Goal: Task Accomplishment & Management: Manage account settings

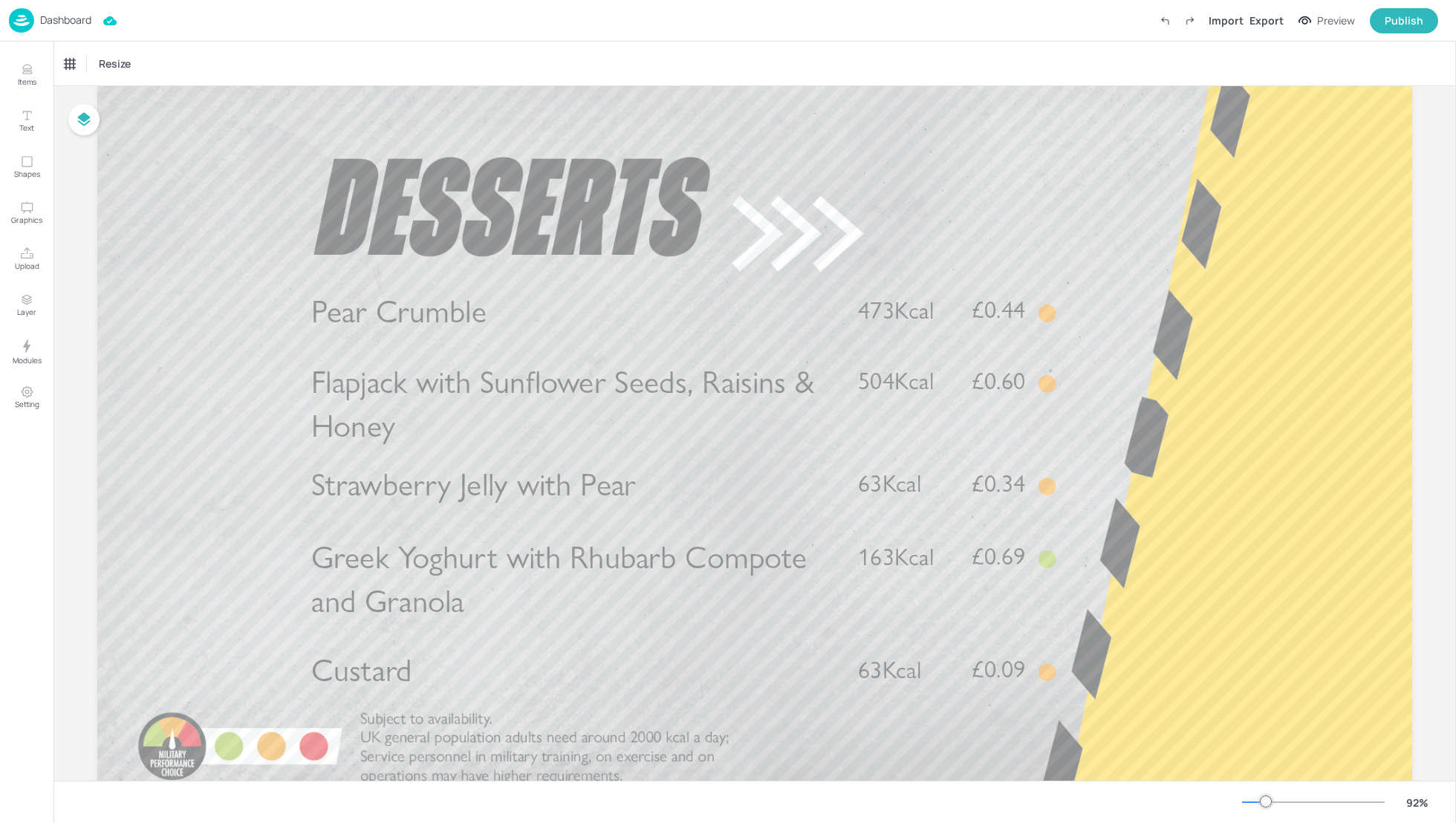
scroll to position [67, 0]
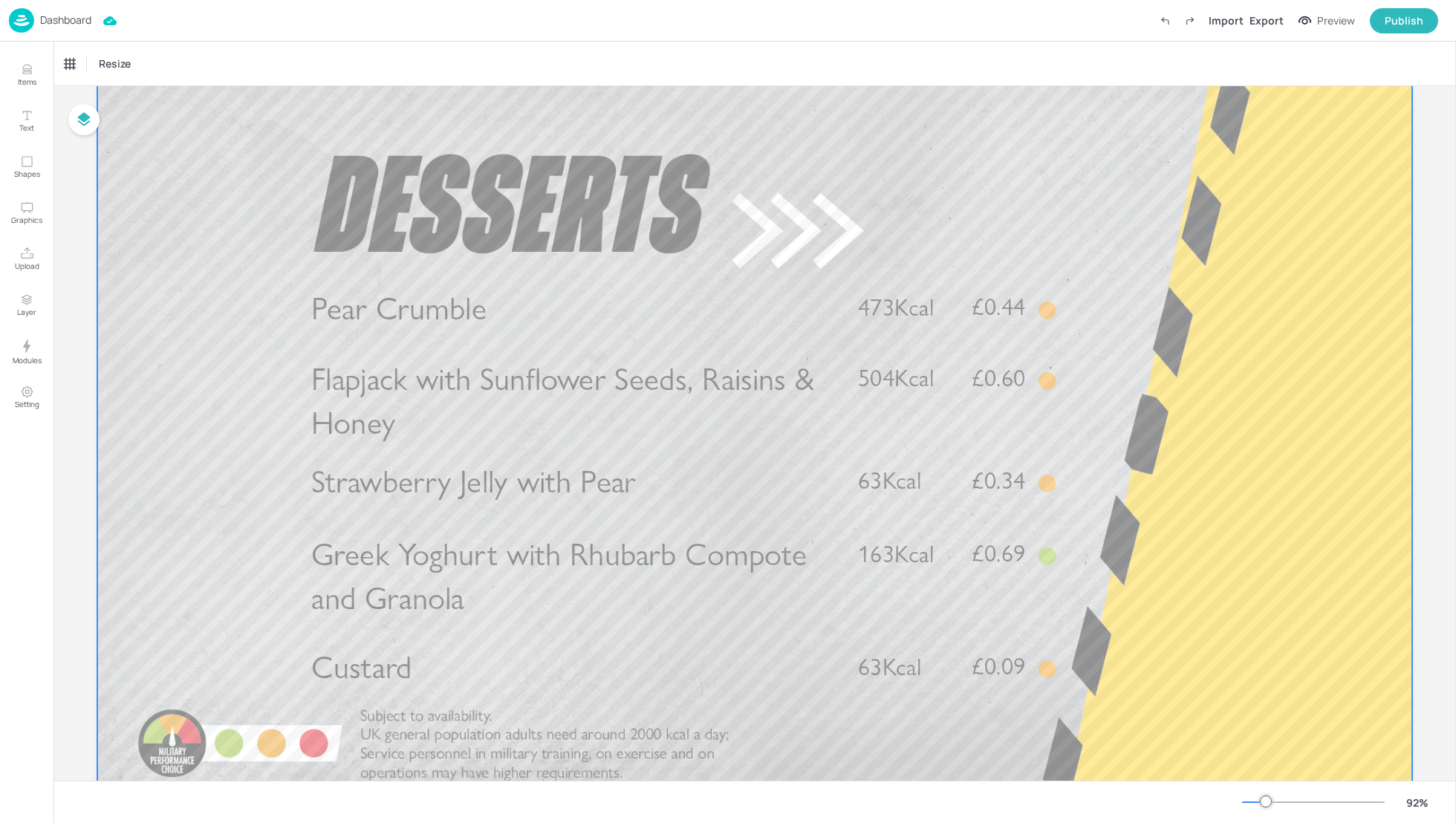
click at [1015, 226] on div at bounding box center [755, 436] width 1315 height 740
click at [1246, 475] on div at bounding box center [755, 436] width 1315 height 740
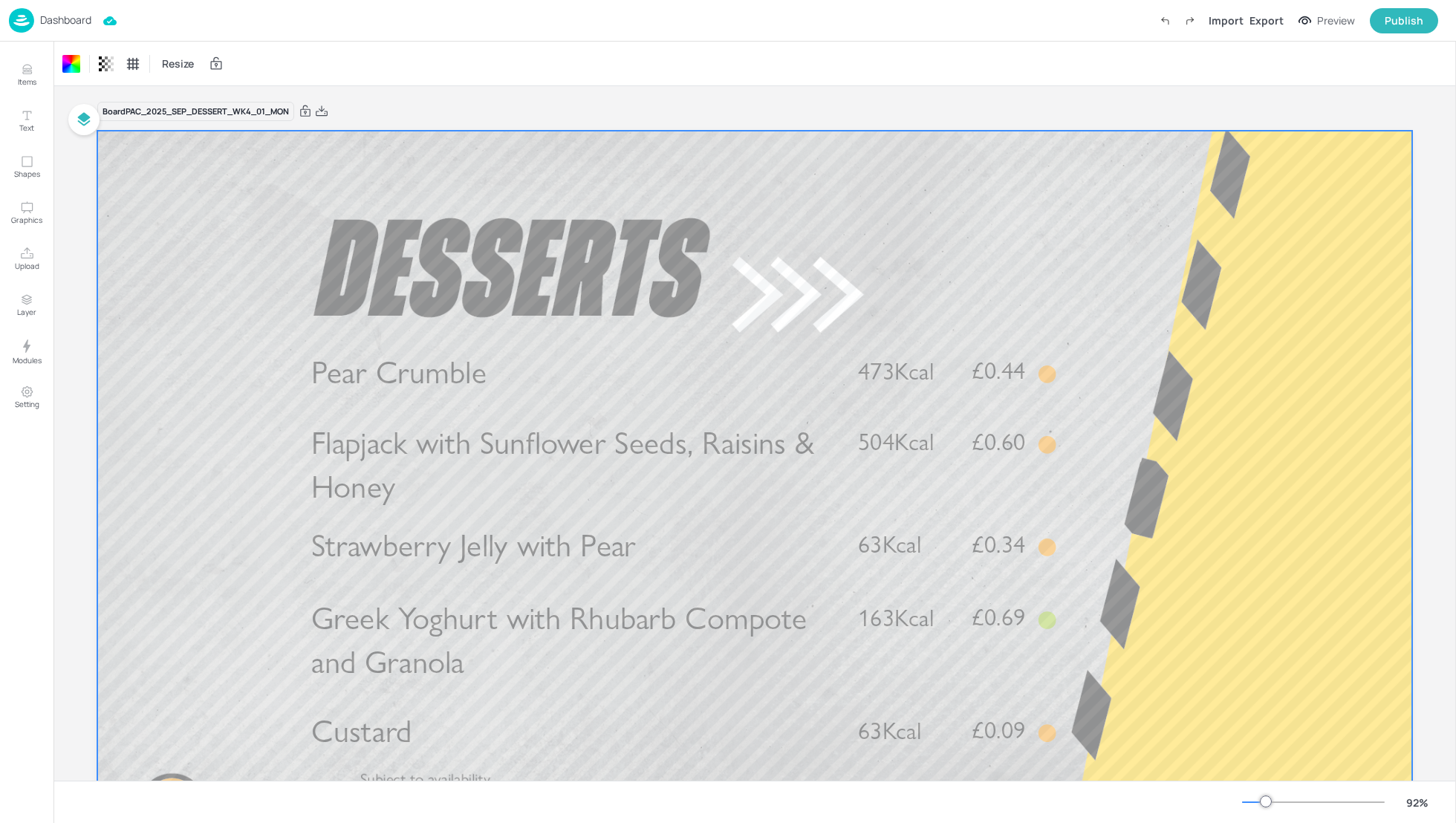
scroll to position [0, 0]
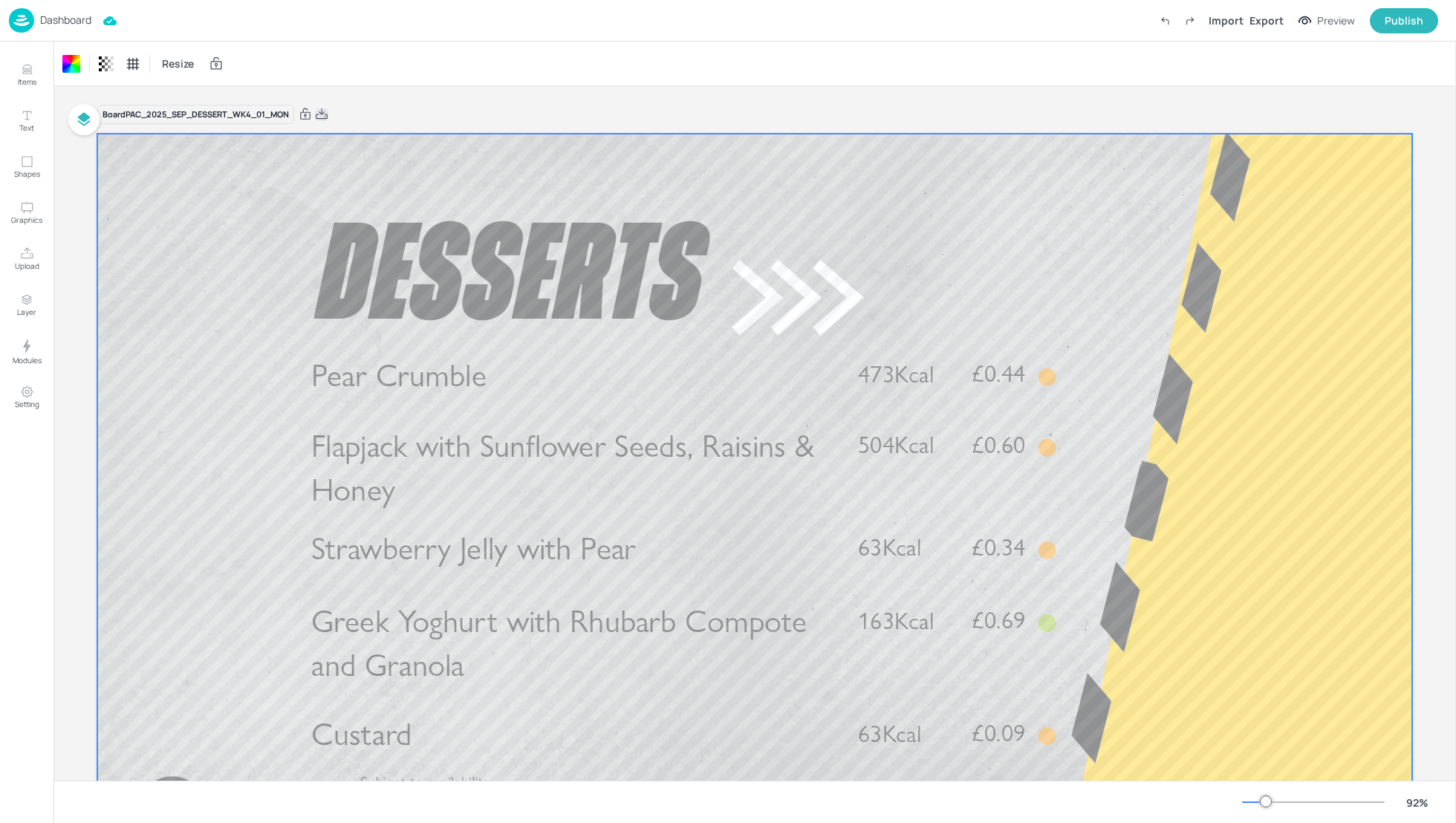
click at [324, 113] on icon at bounding box center [322, 113] width 12 height 11
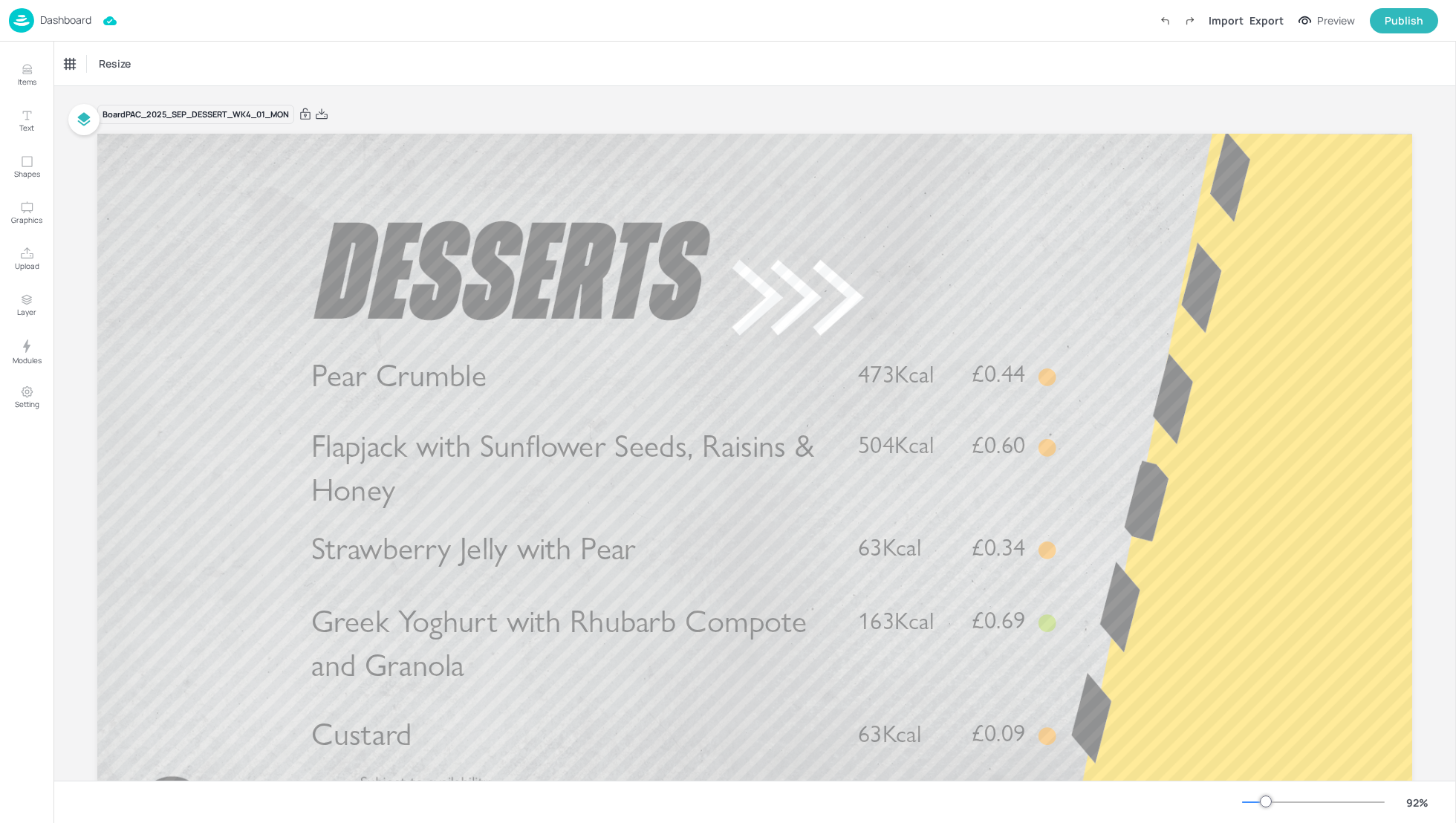
click at [512, 49] on div "Resize" at bounding box center [755, 64] width 1403 height 44
click at [65, 19] on p "Dashboard" at bounding box center [66, 20] width 51 height 11
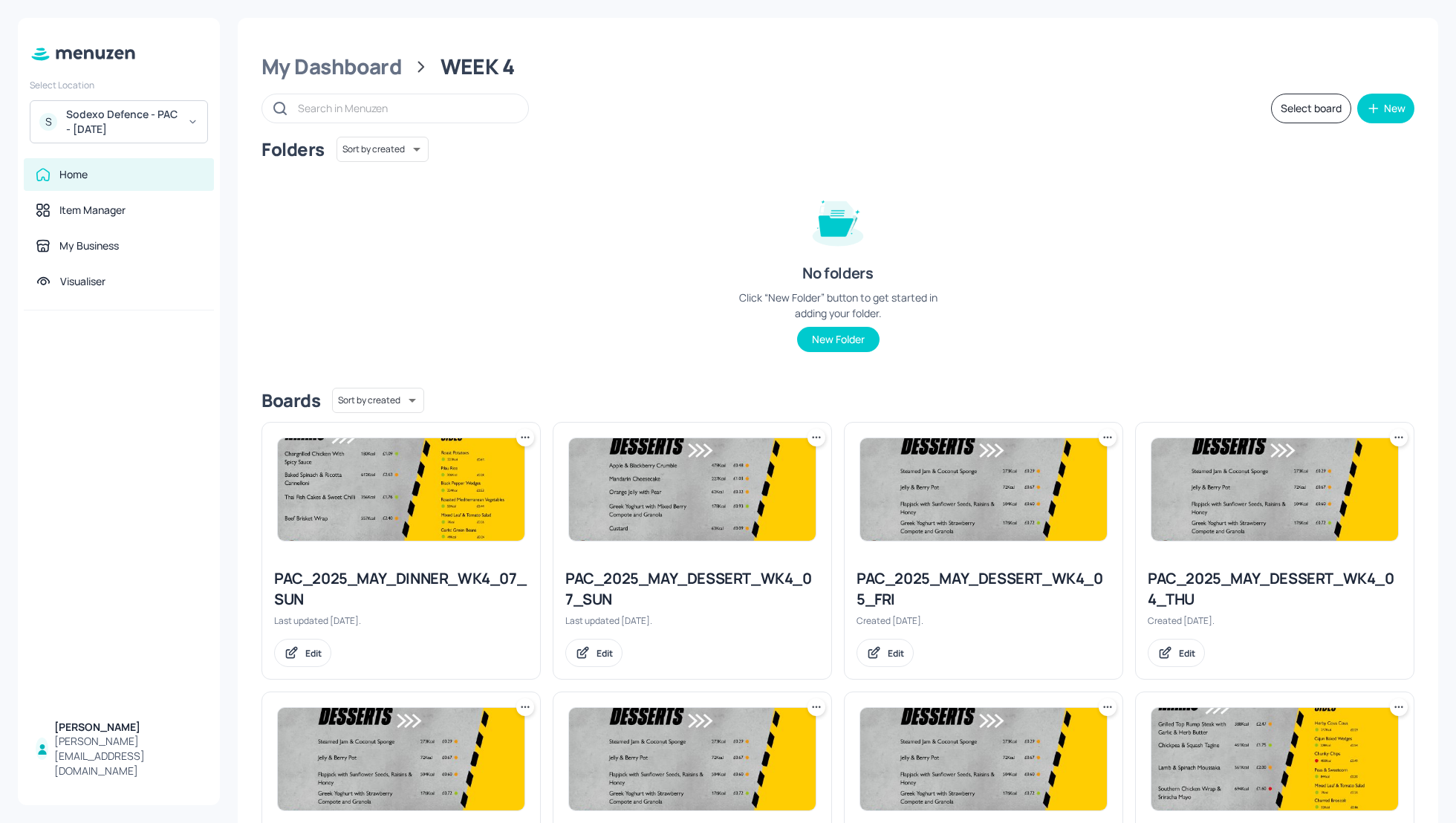
click at [1145, 272] on div "Folders Sort by created id ​ No folders Click “New Folder” button to get starte…" at bounding box center [838, 256] width 1153 height 239
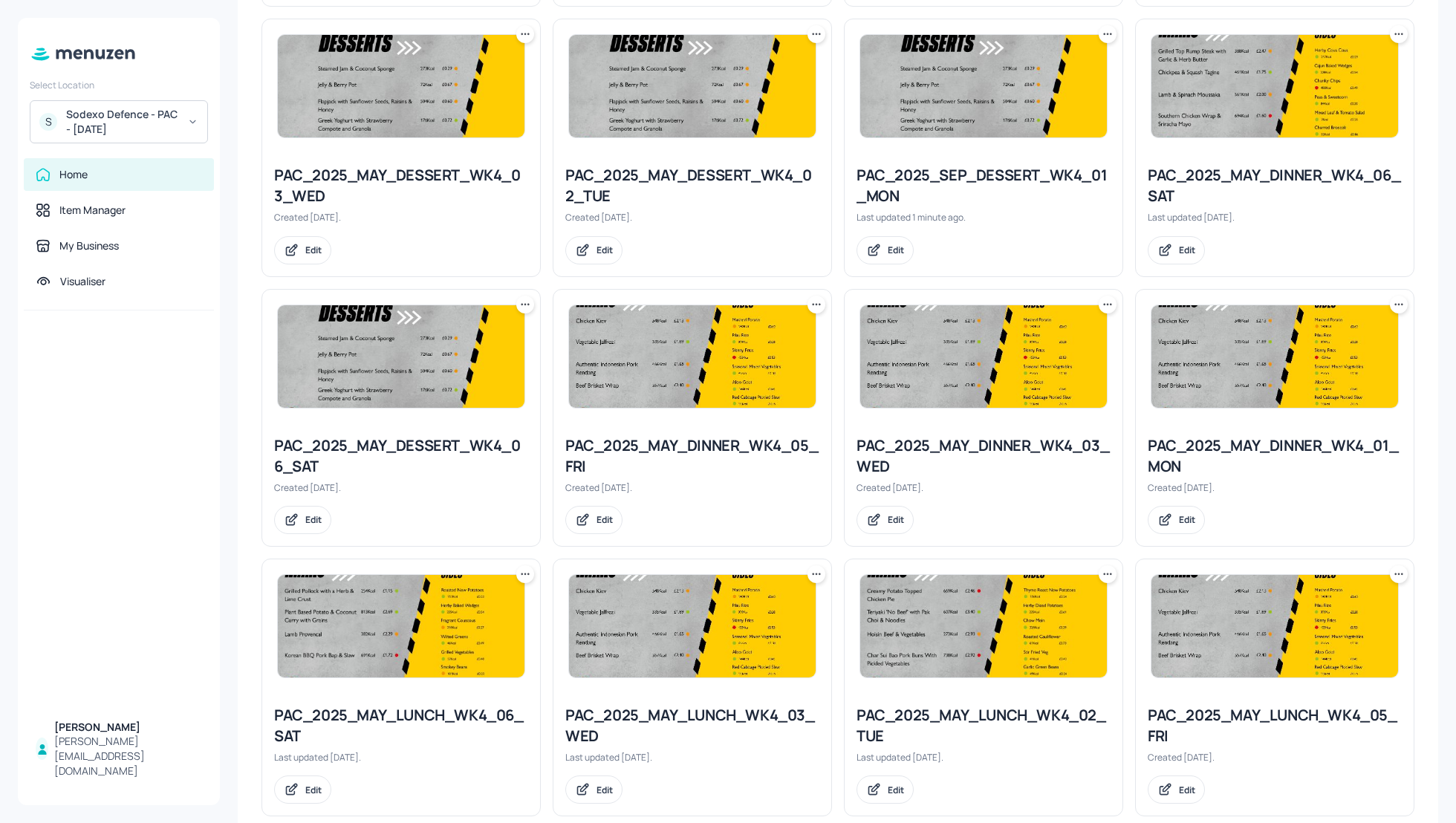
scroll to position [713, 0]
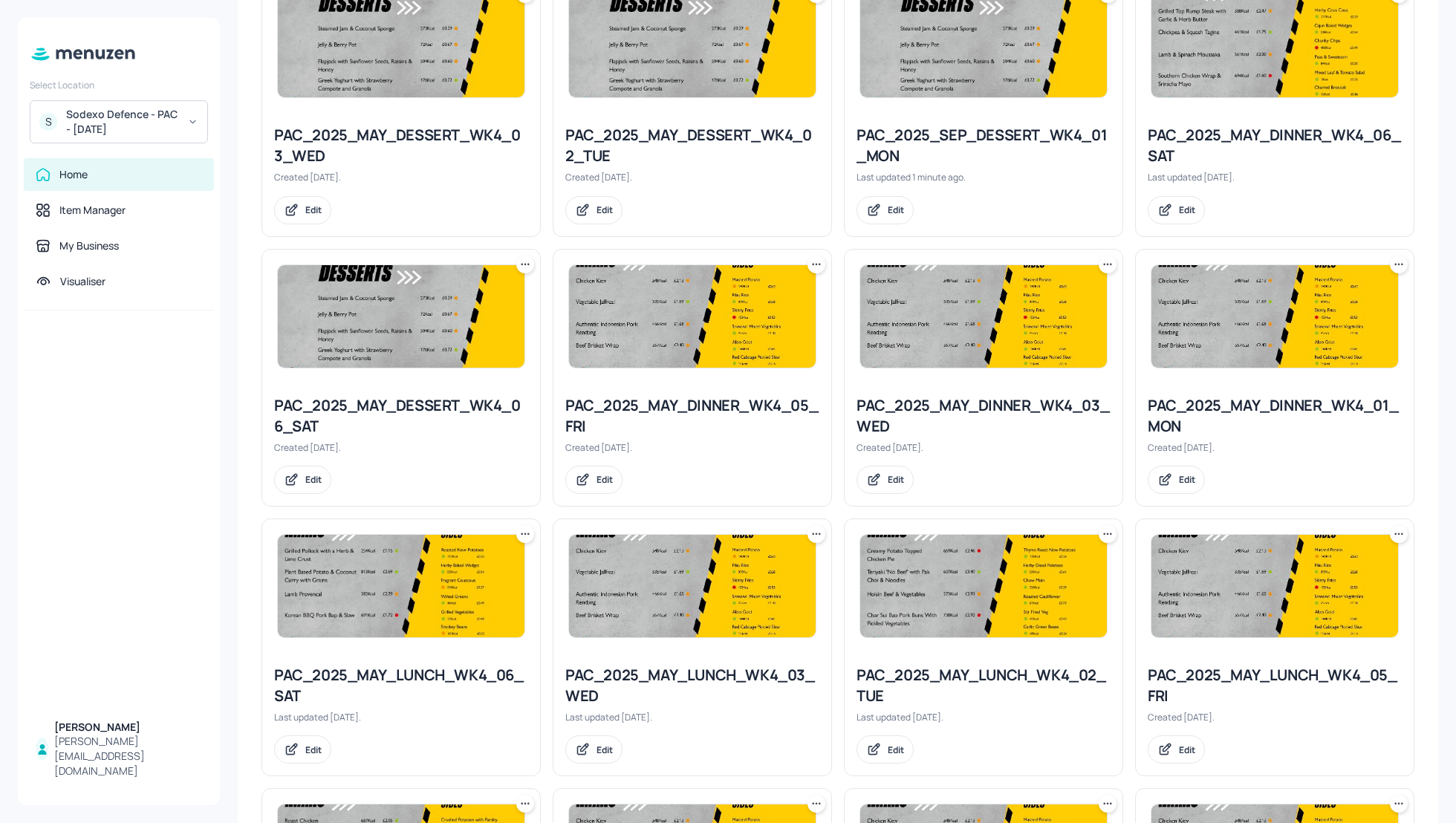
click at [1402, 263] on icon at bounding box center [1402, 264] width 2 height 2
click at [1320, 297] on p "Rename" at bounding box center [1318, 293] width 34 height 14
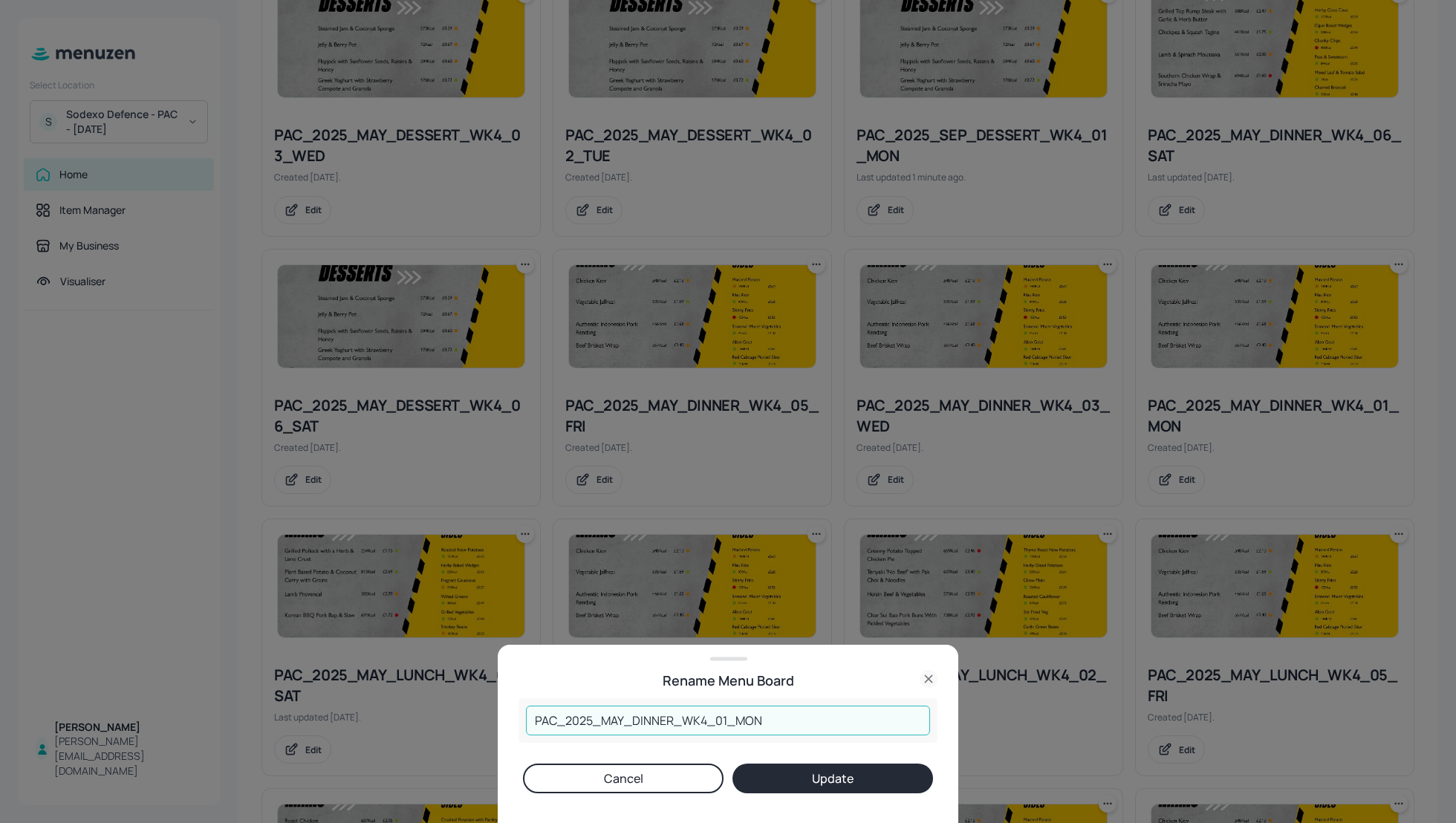
click at [624, 719] on input "PAC_2025_MAY_DINNER_WK4_01_MON" at bounding box center [728, 720] width 404 height 30
type input "PAC_2025_SEP_DINNER_WK4_01_MON"
click at [798, 780] on button "Update" at bounding box center [832, 778] width 201 height 30
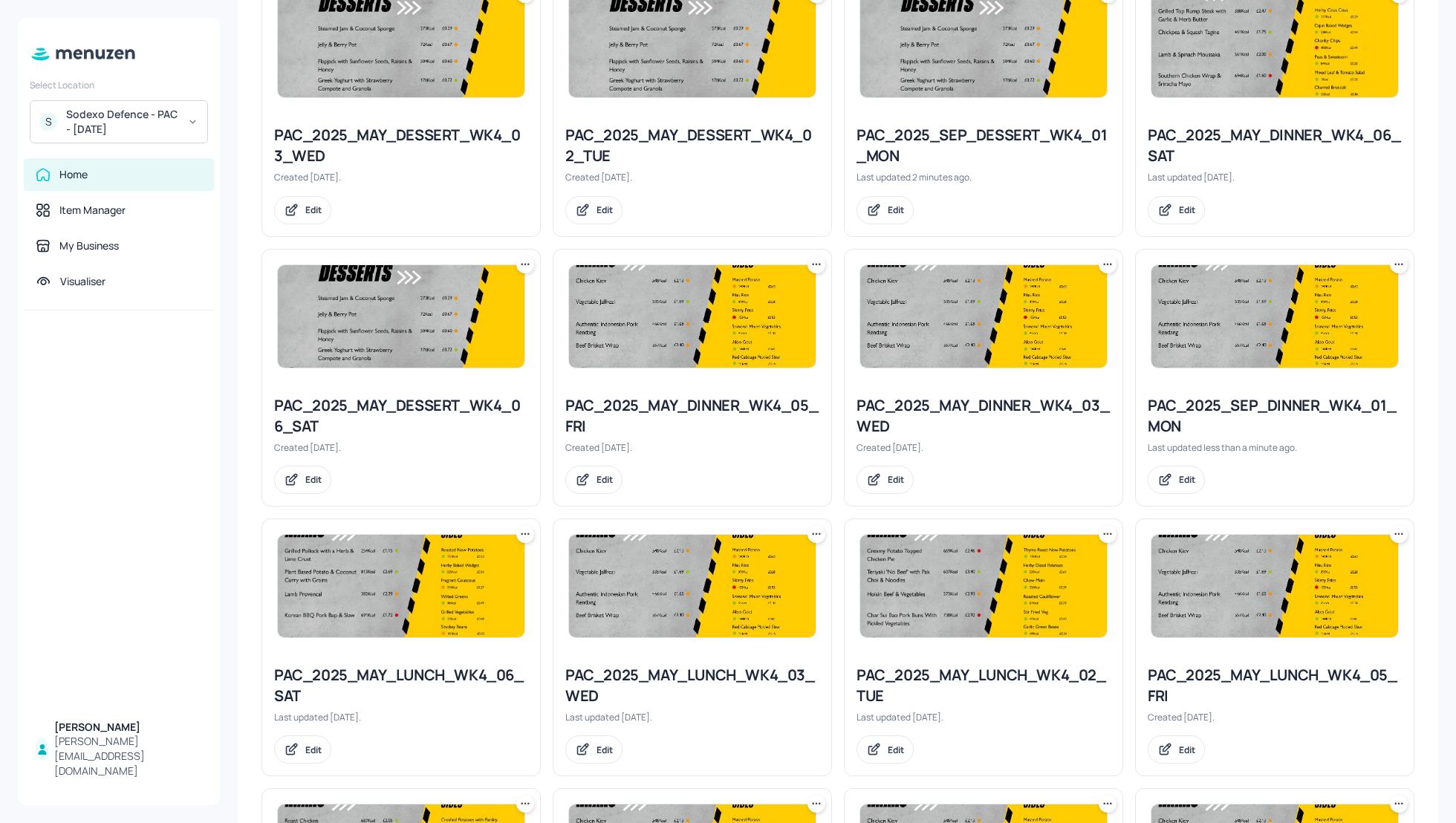
click at [1215, 411] on div "PAC_2025_SEP_DINNER_WK4_01_MON" at bounding box center [1275, 415] width 254 height 42
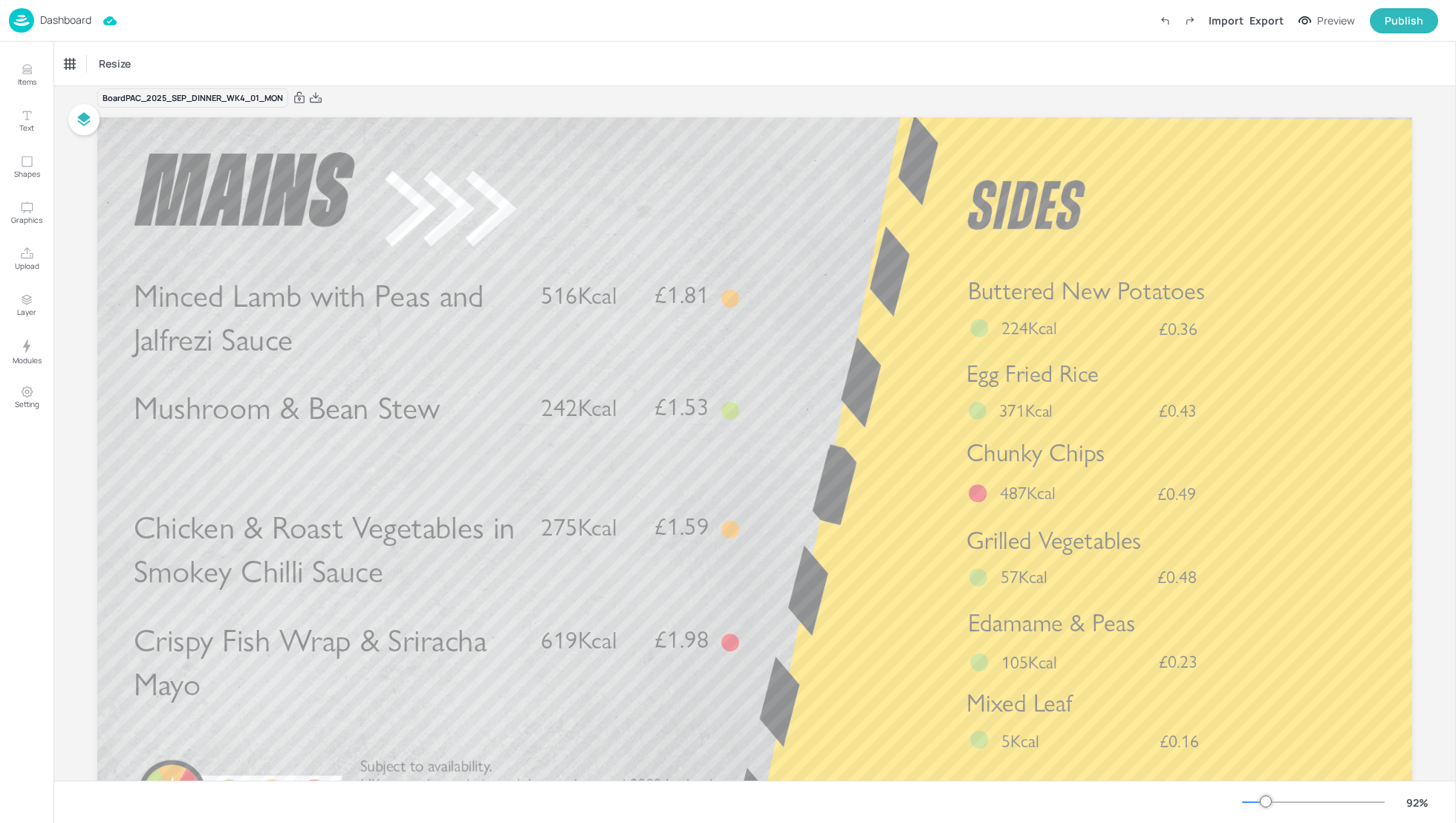
scroll to position [17, 0]
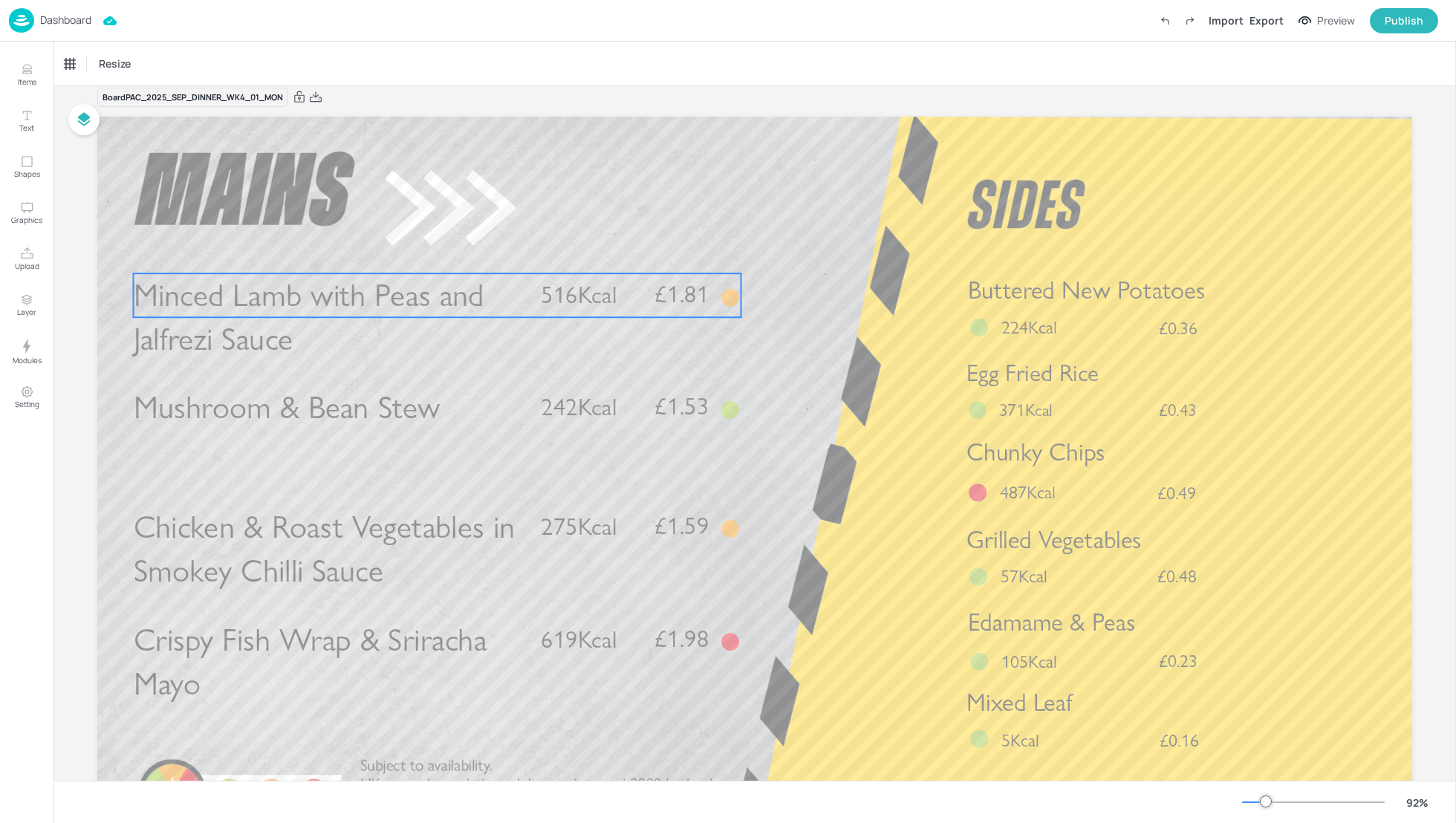
click at [464, 290] on span "Minced Lamb with Peas and Jalfrezi Sauce" at bounding box center [309, 317] width 350 height 82
click at [434, 253] on icon at bounding box center [437, 248] width 12 height 12
click at [426, 248] on icon "Edit Item" at bounding box center [428, 248] width 13 height 12
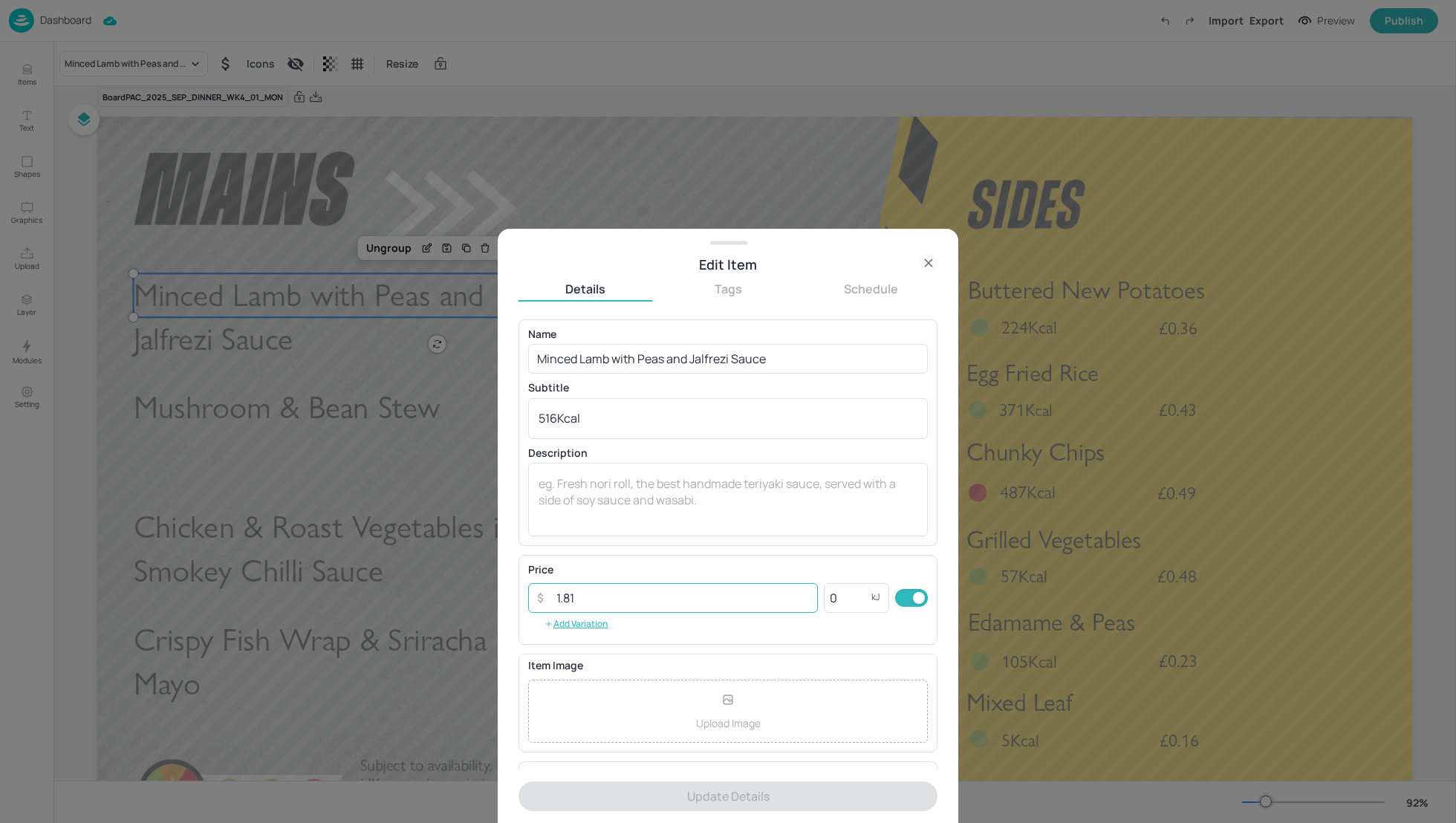
click at [599, 597] on input "1.81" at bounding box center [683, 598] width 270 height 30
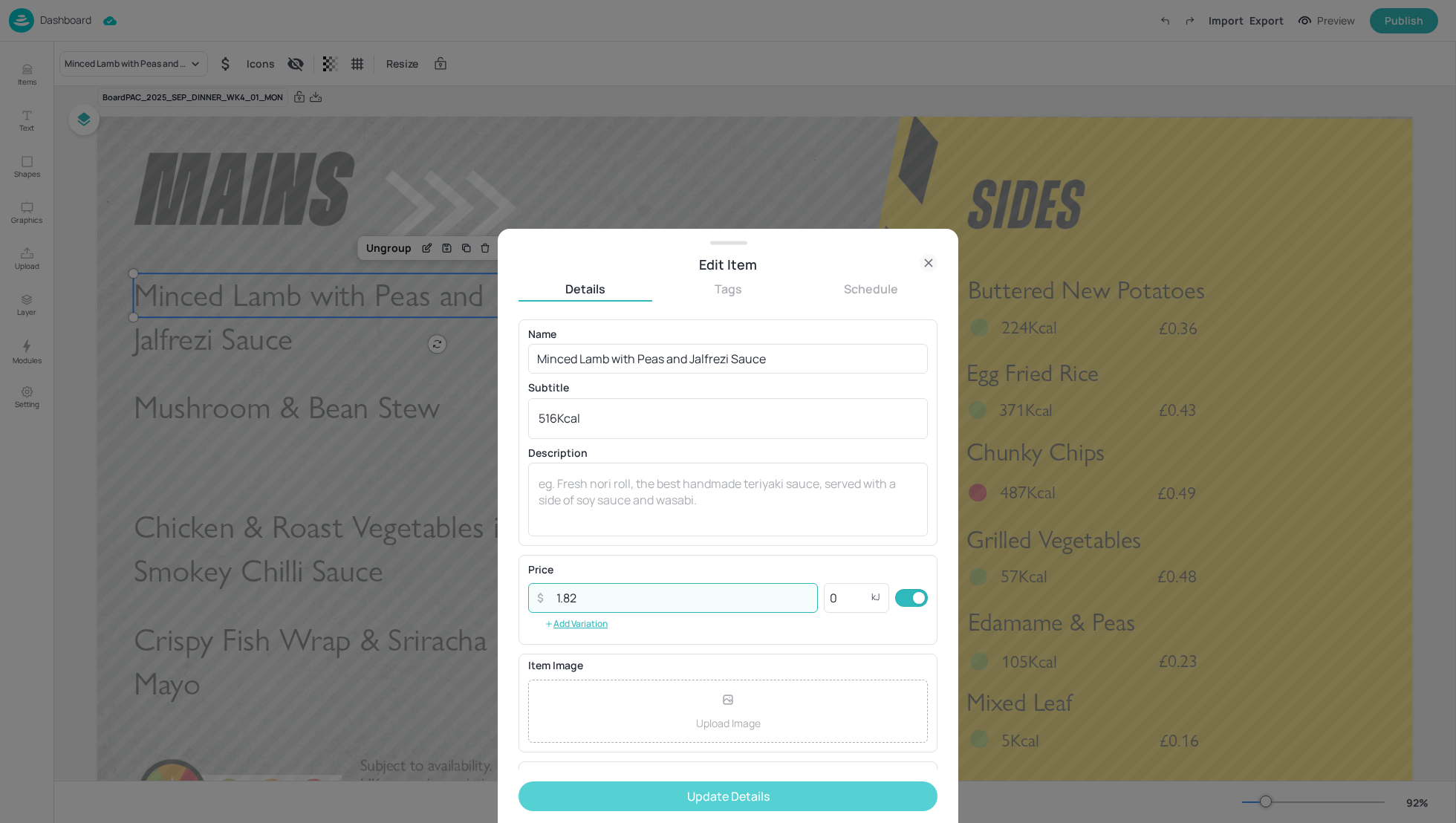
type input "1.82"
click at [724, 800] on button "Update Details" at bounding box center [728, 796] width 419 height 30
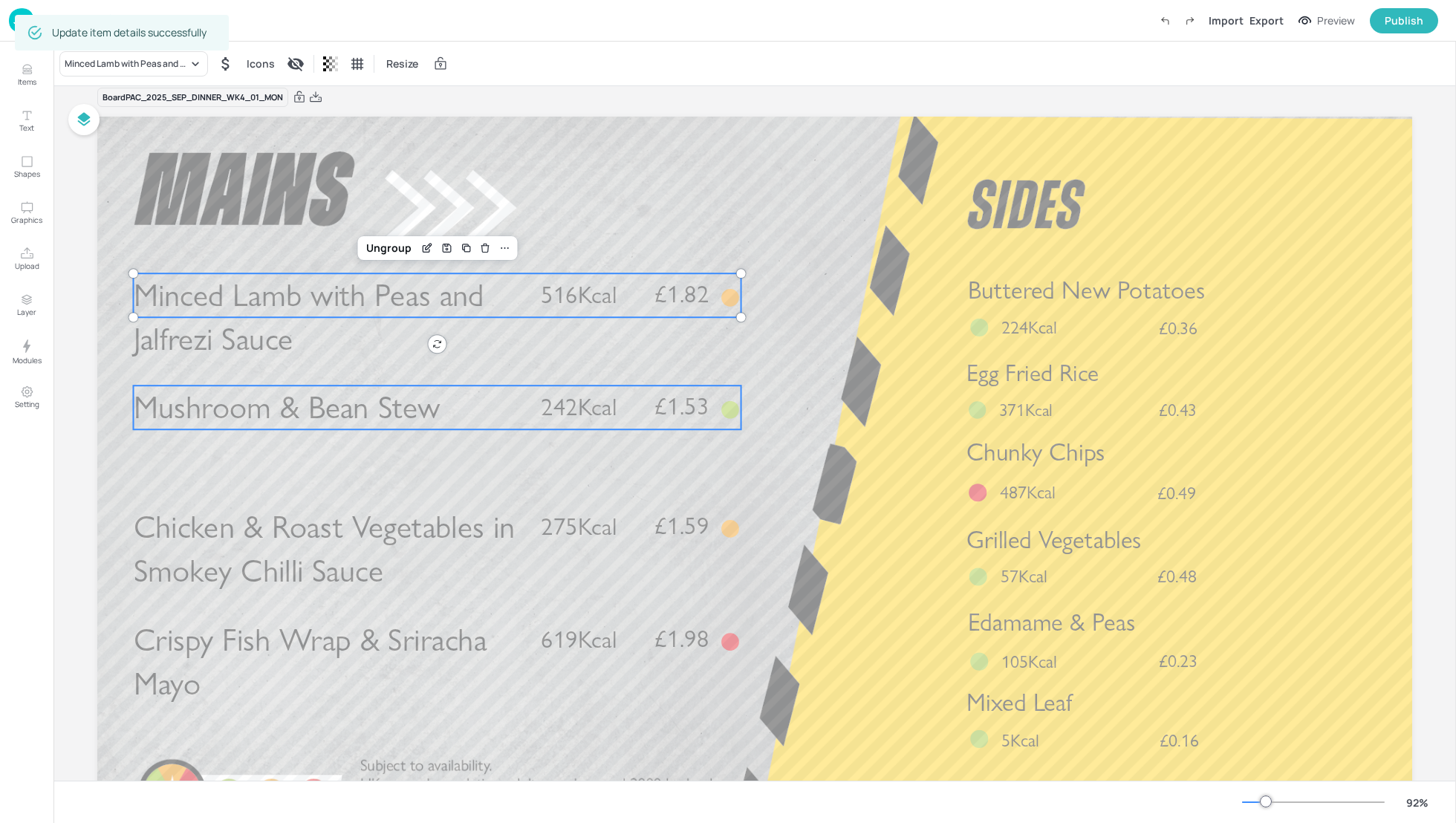
click at [548, 417] on span "242Kcal" at bounding box center [579, 407] width 76 height 29
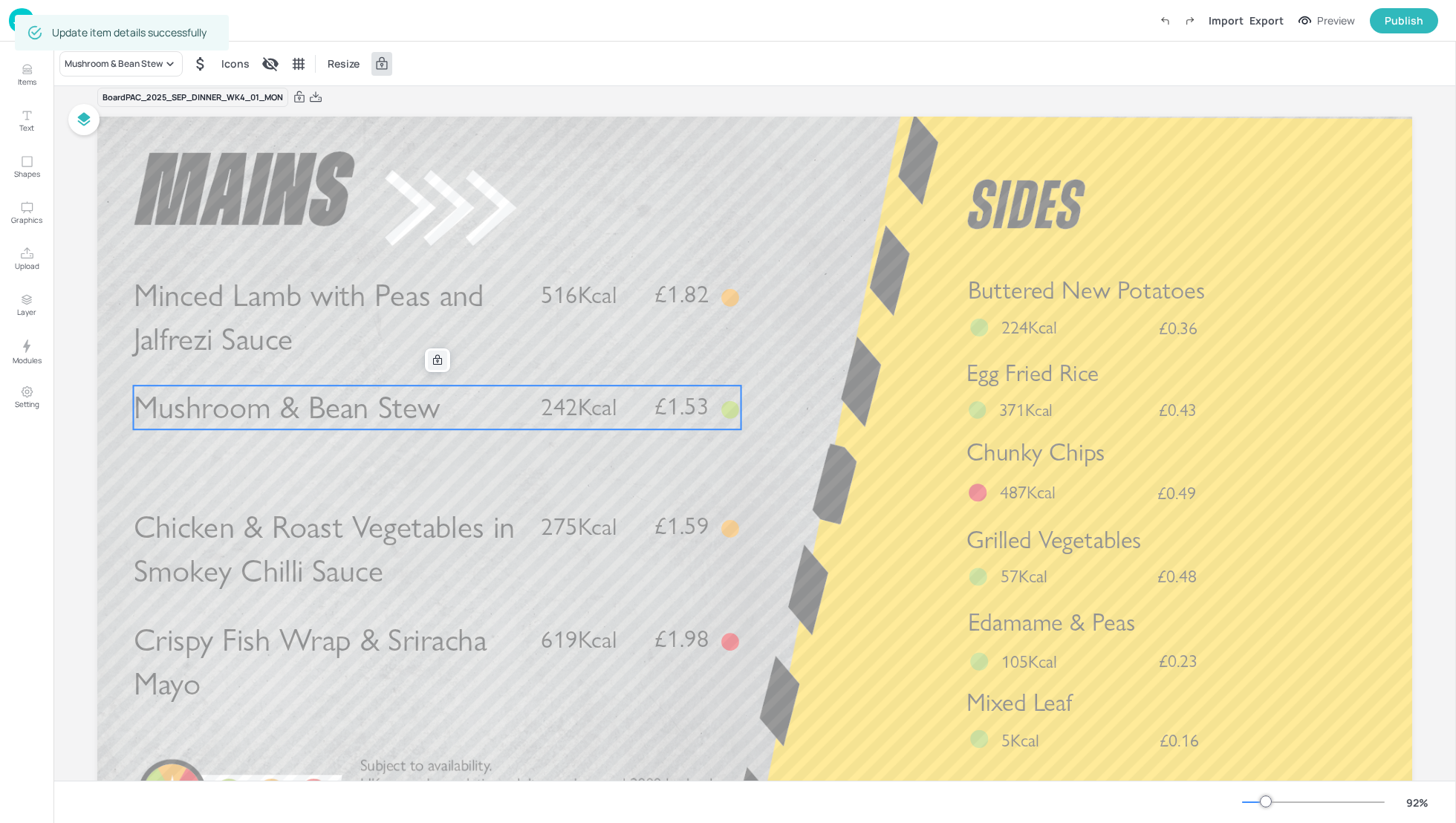
click at [434, 360] on icon at bounding box center [437, 360] width 9 height 11
click at [426, 360] on icon "Edit Item" at bounding box center [429, 359] width 6 height 6
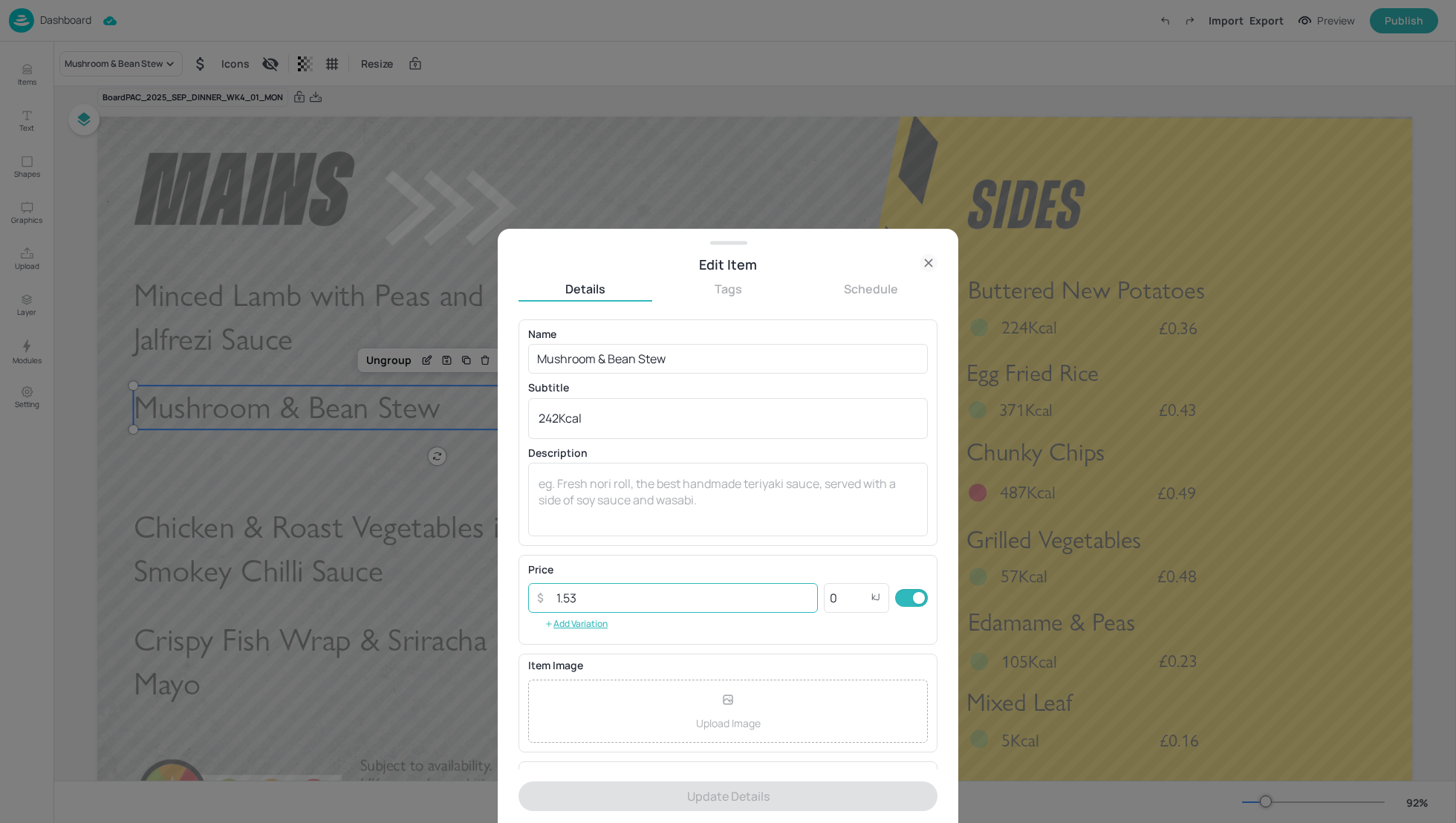
click at [590, 594] on input "1.53" at bounding box center [683, 598] width 270 height 30
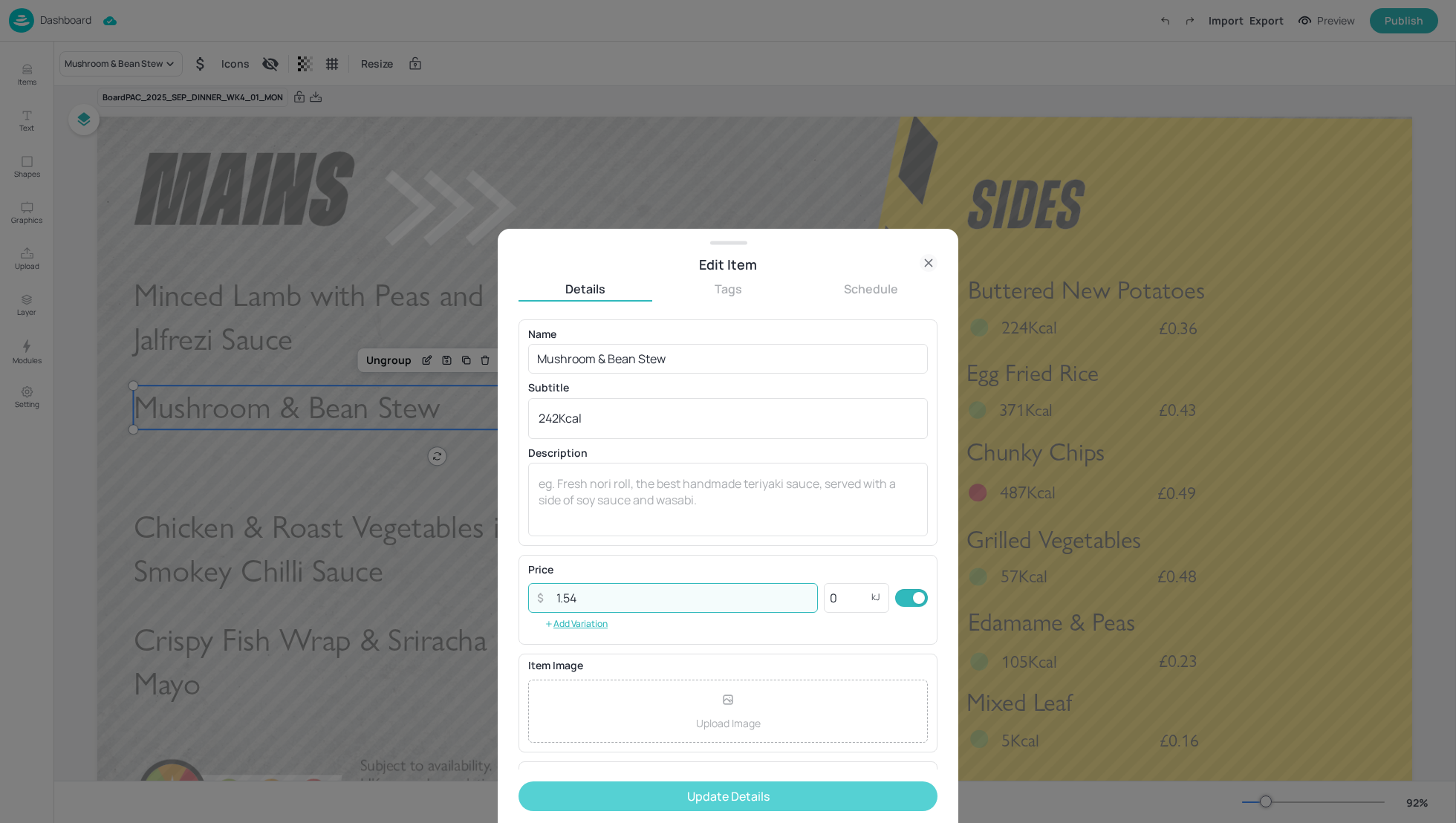
type input "1.54"
click at [723, 788] on button "Update Details" at bounding box center [728, 796] width 419 height 30
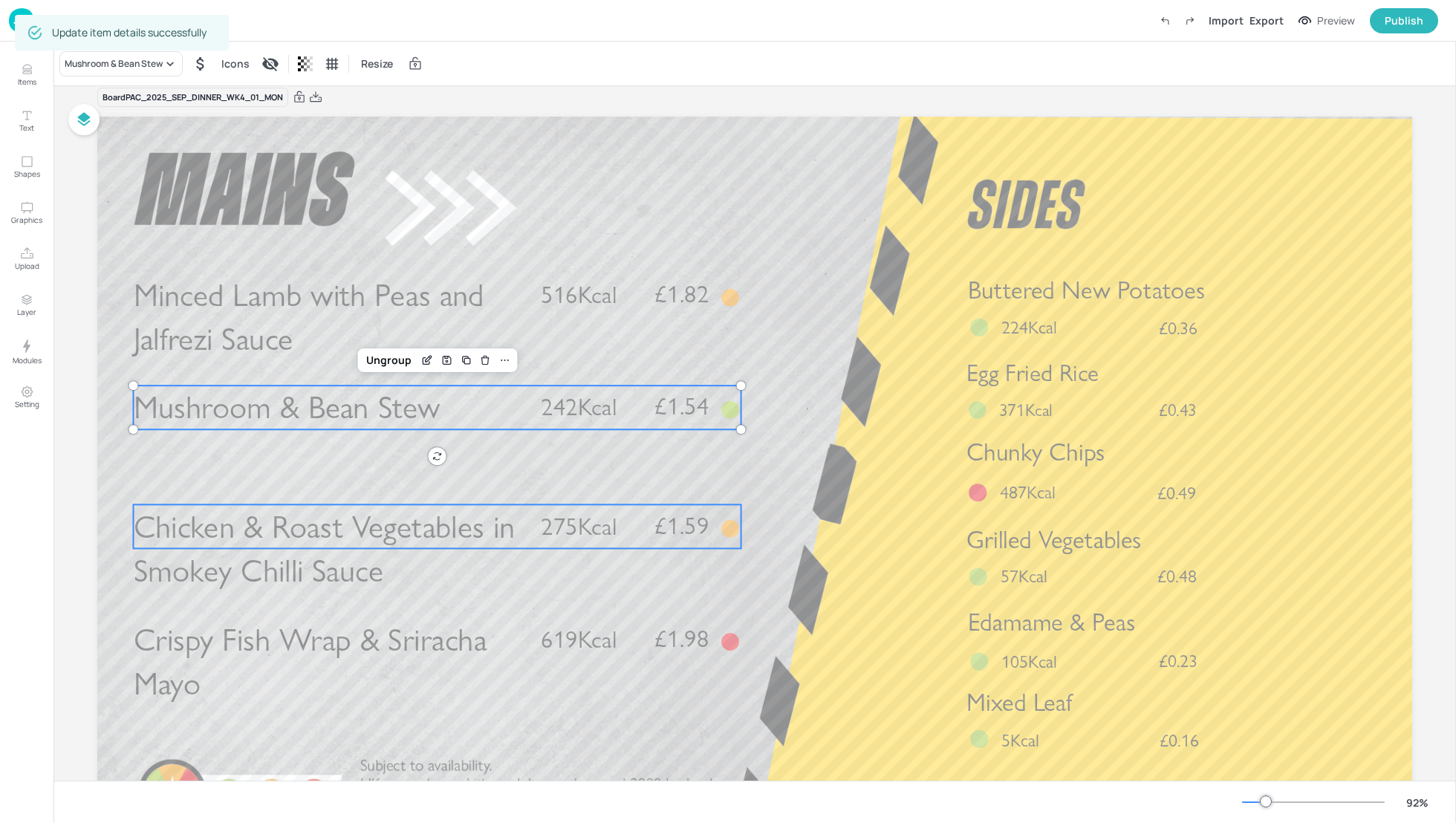
click at [489, 545] on span "Chicken & Roast Vegetables in Smokey Chilli Sauce" at bounding box center [325, 548] width 381 height 82
click at [432, 478] on icon at bounding box center [437, 479] width 12 height 12
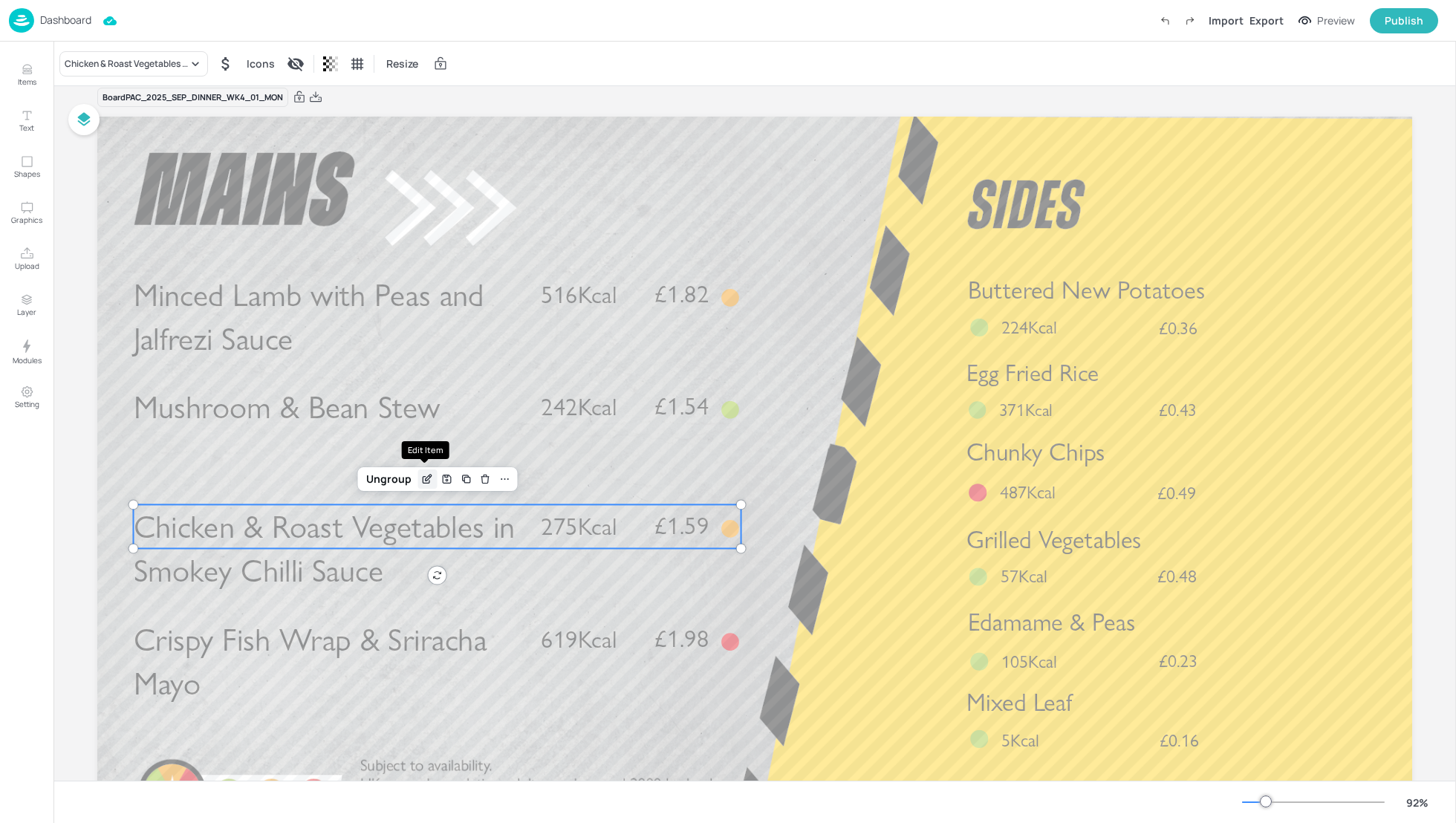
click at [427, 483] on icon "Edit Item" at bounding box center [428, 479] width 13 height 12
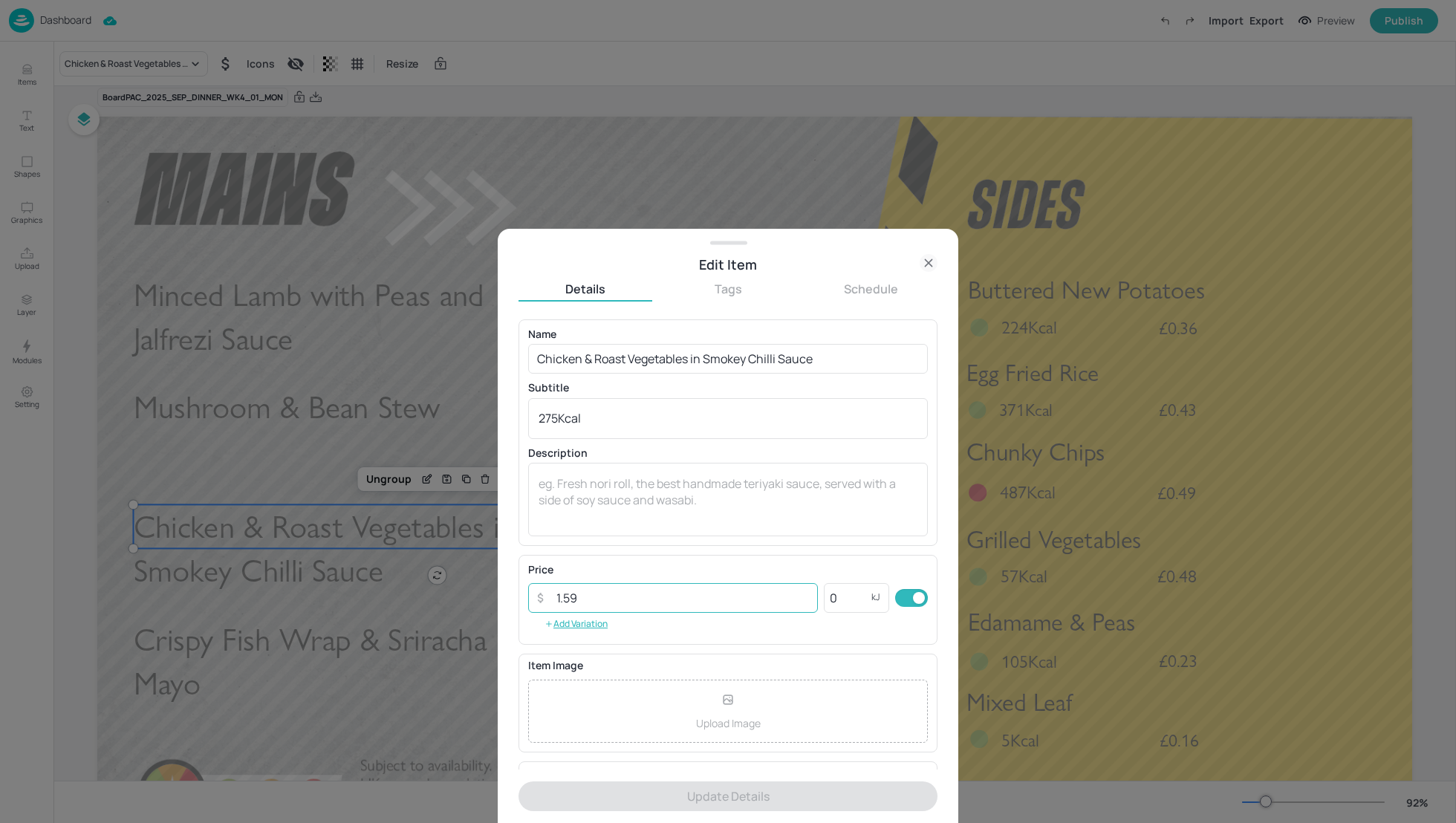
click at [570, 601] on input "1.59" at bounding box center [683, 598] width 270 height 30
click at [581, 595] on input "1.59" at bounding box center [683, 598] width 270 height 30
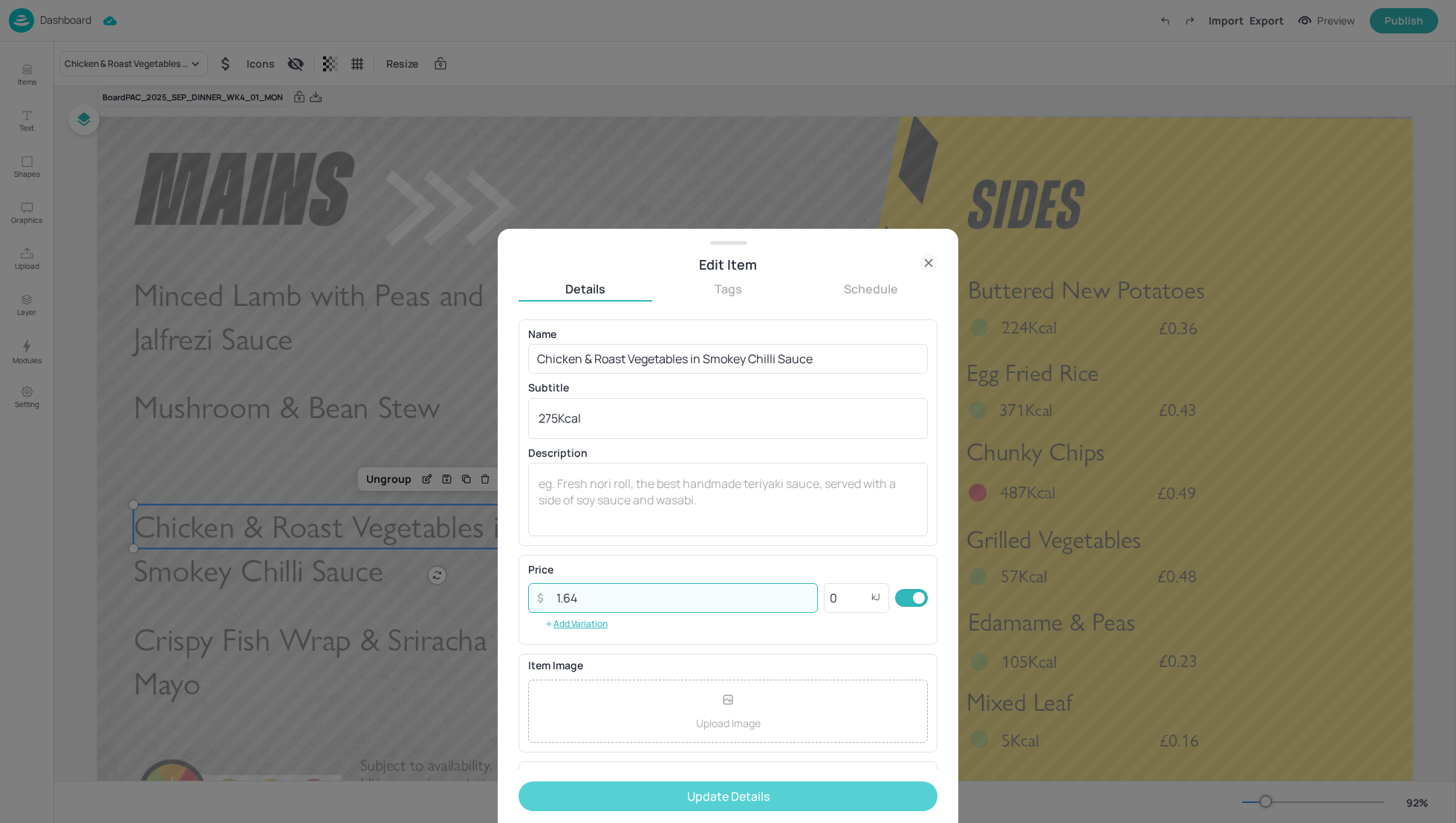
type input "1.64"
click at [711, 793] on button "Update Details" at bounding box center [728, 796] width 419 height 30
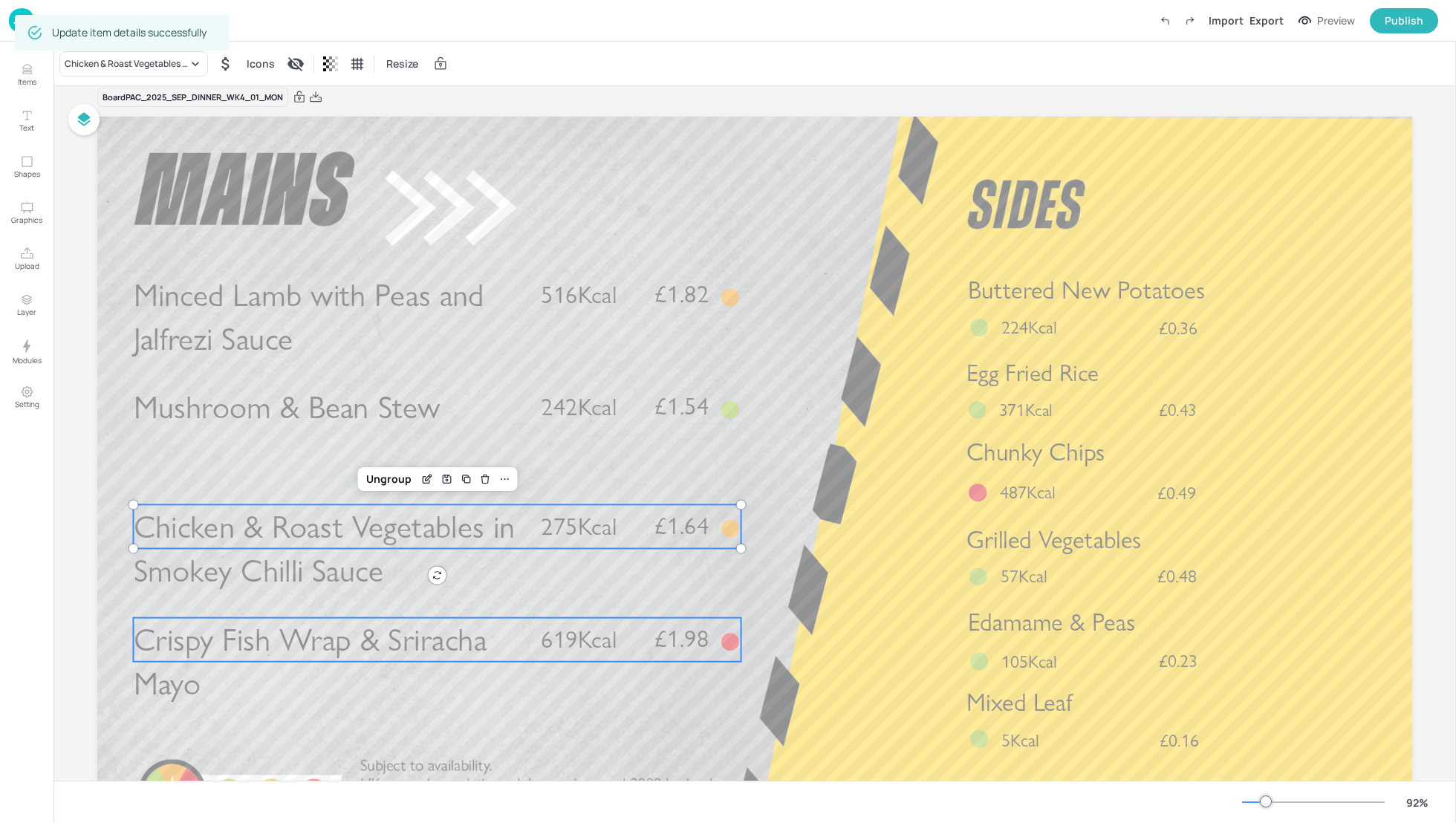
click at [575, 644] on span "619Kcal" at bounding box center [579, 639] width 76 height 29
click at [437, 592] on icon at bounding box center [437, 593] width 12 height 12
click at [427, 591] on icon "Edit Item" at bounding box center [429, 592] width 6 height 6
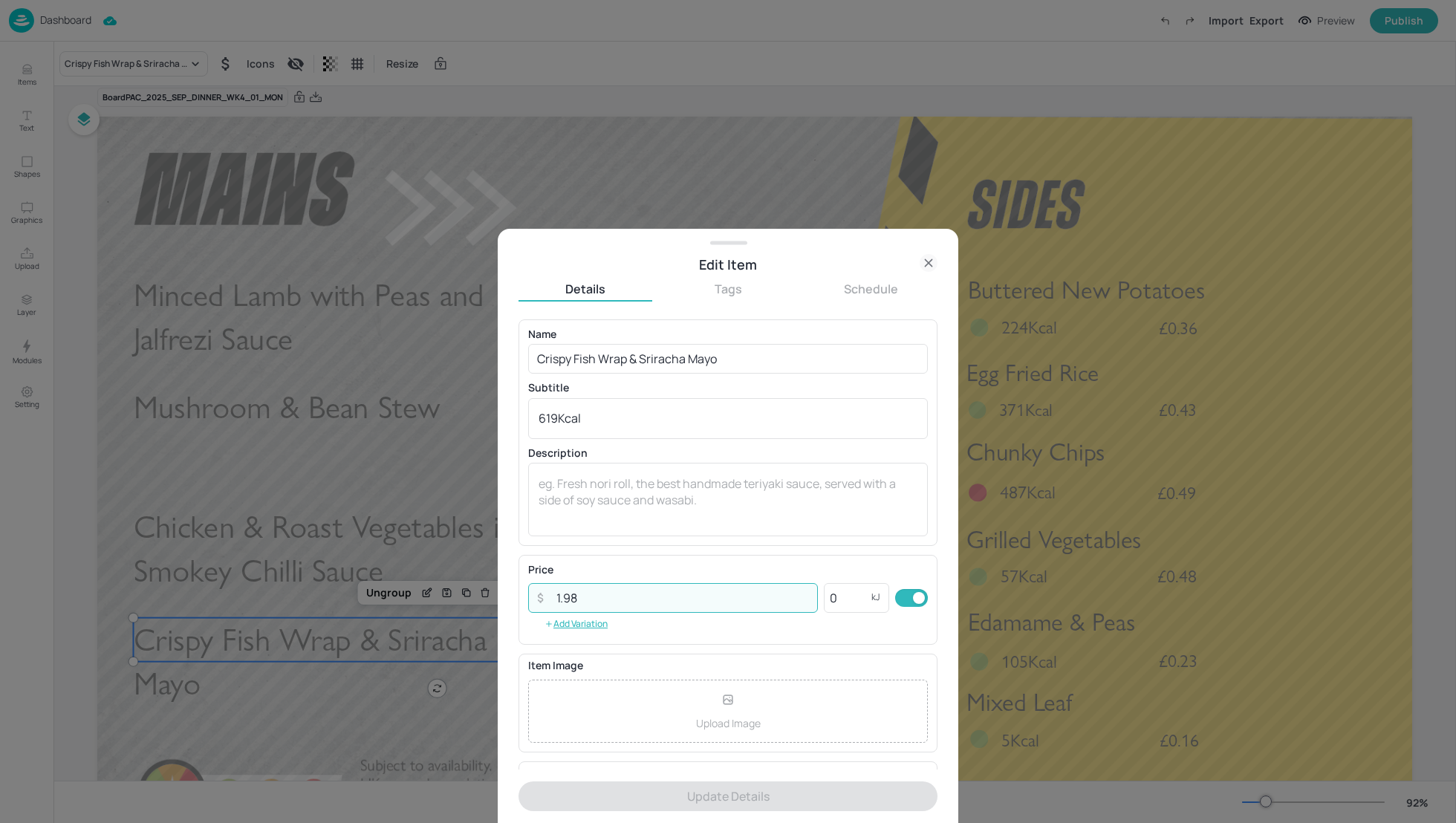
click at [581, 597] on input "1.98" at bounding box center [683, 598] width 270 height 30
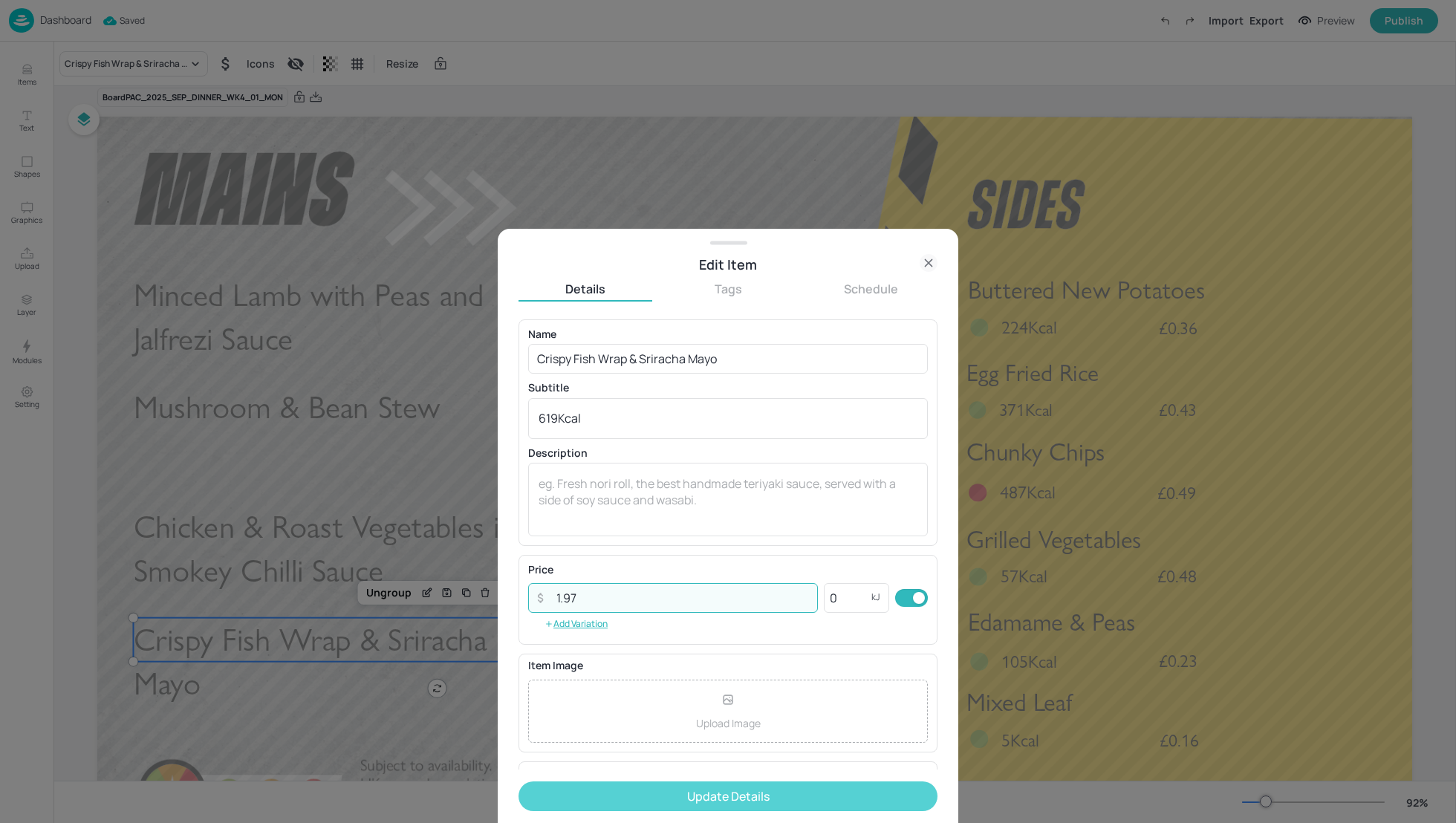
type input "1.97"
click at [748, 793] on button "Update Details" at bounding box center [728, 796] width 419 height 30
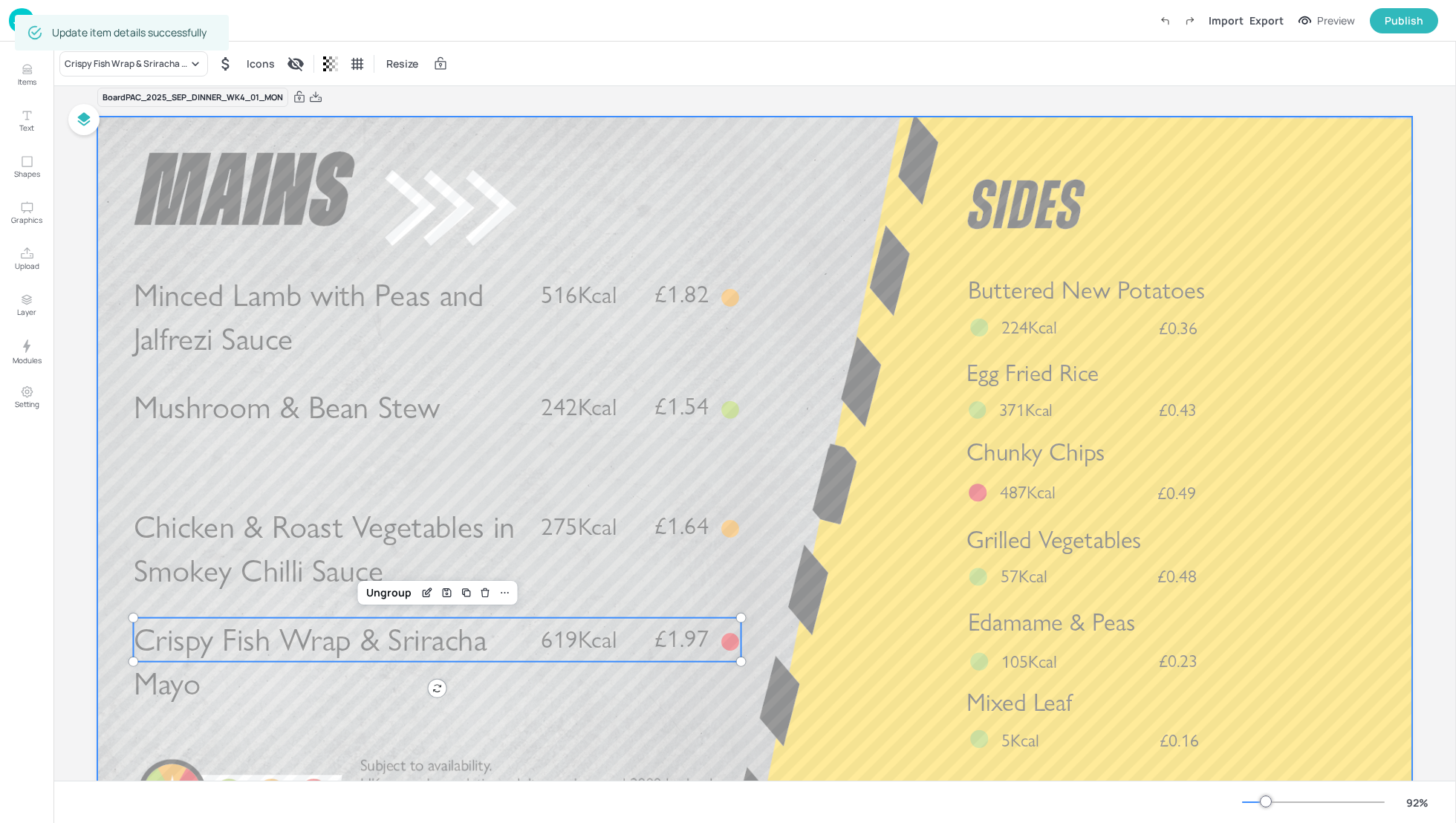
click at [823, 605] on div at bounding box center [755, 486] width 1315 height 740
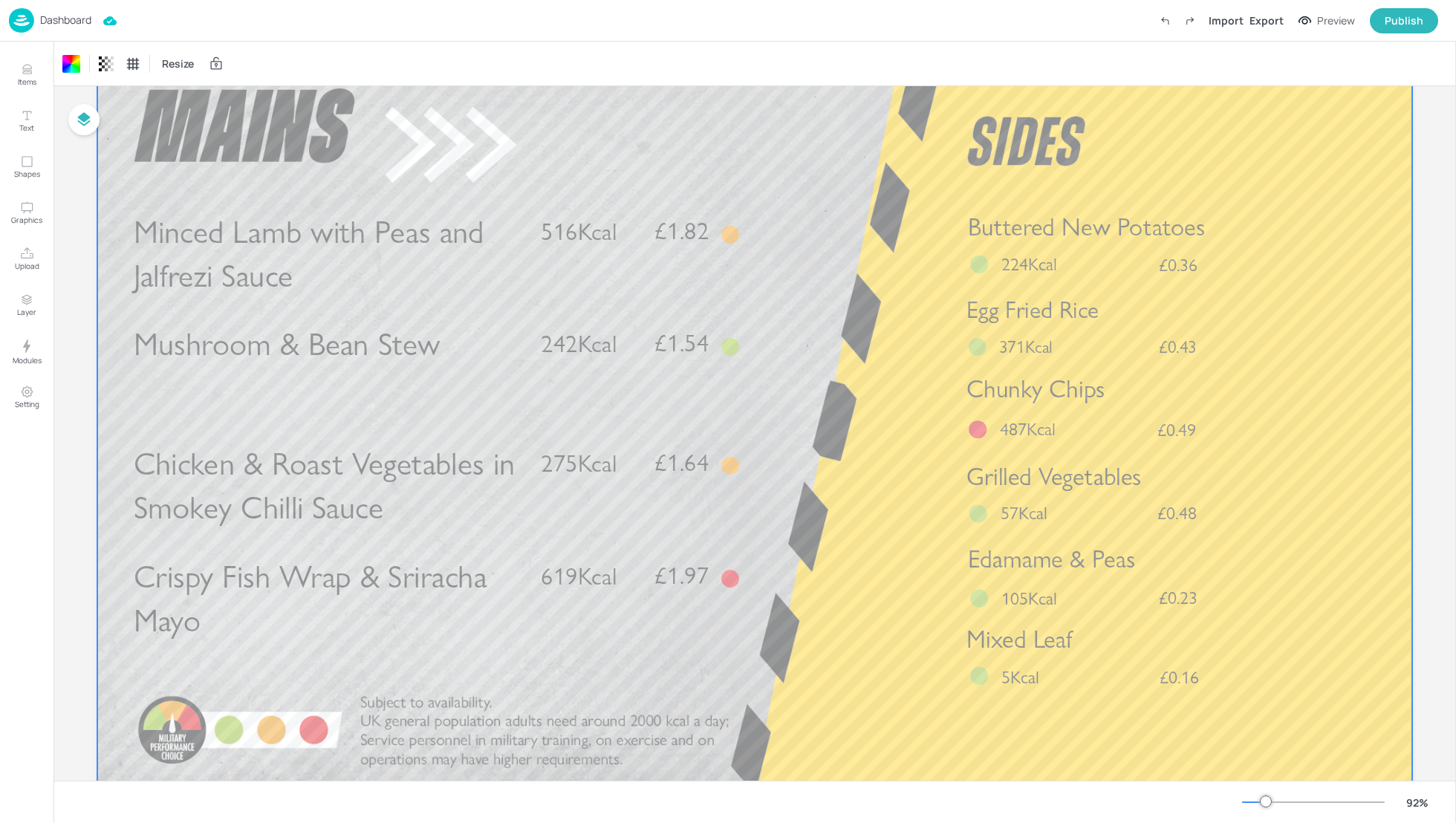
scroll to position [83, 0]
click at [1455, 427] on div at bounding box center [1455, 432] width 1 height 781
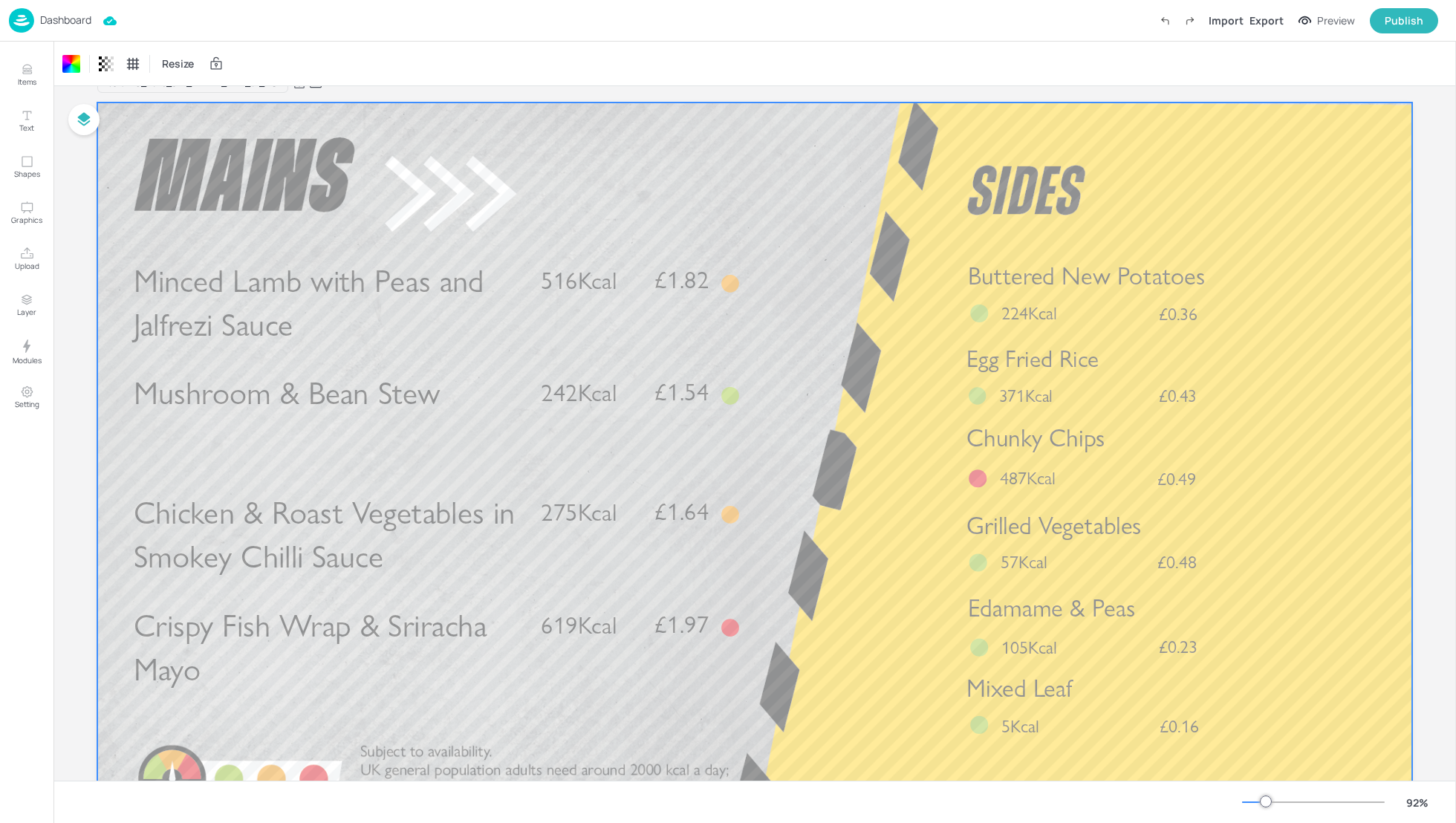
scroll to position [0, 0]
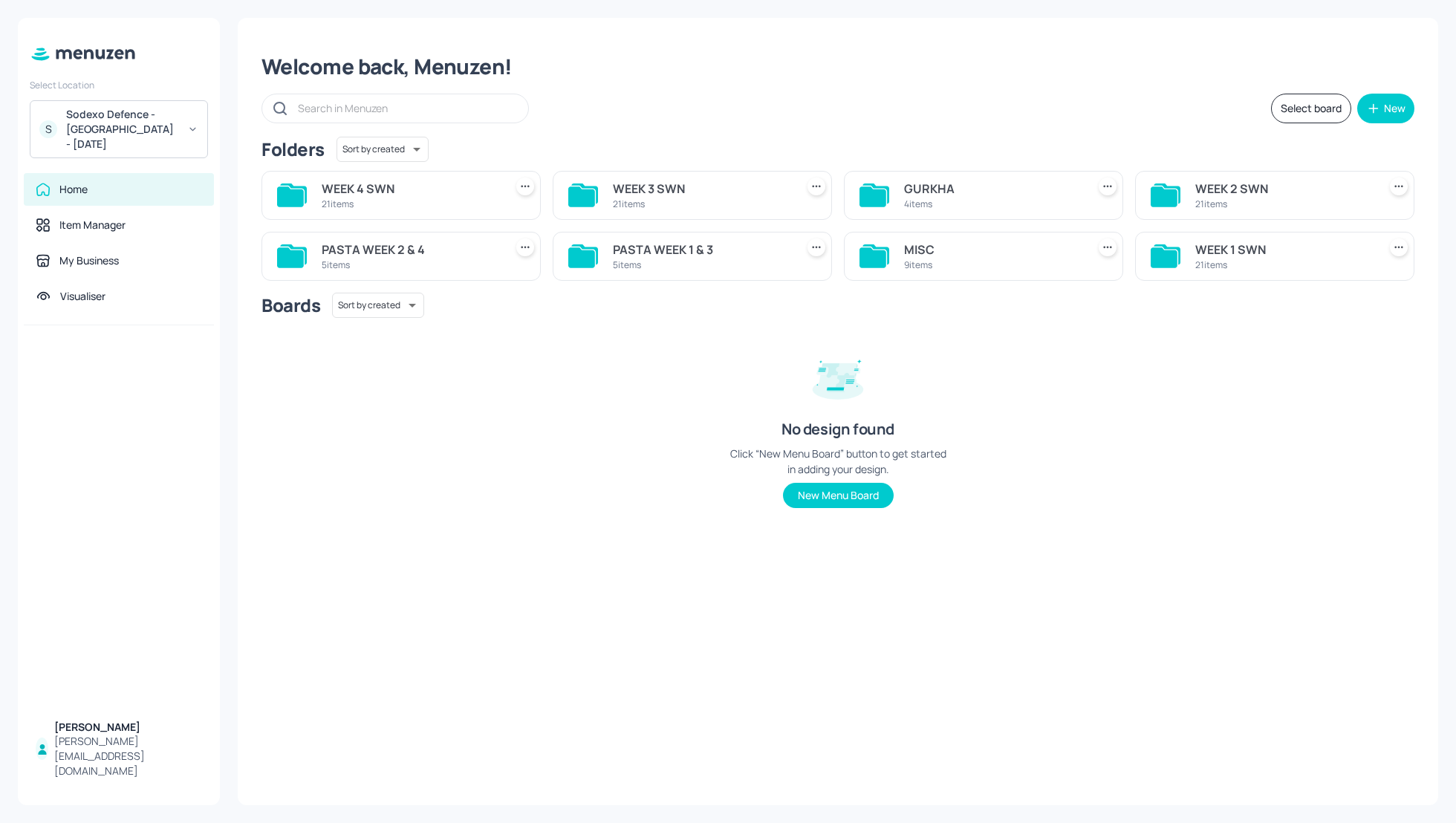
click at [651, 185] on div "WEEK 3 SWN" at bounding box center [702, 189] width 177 height 18
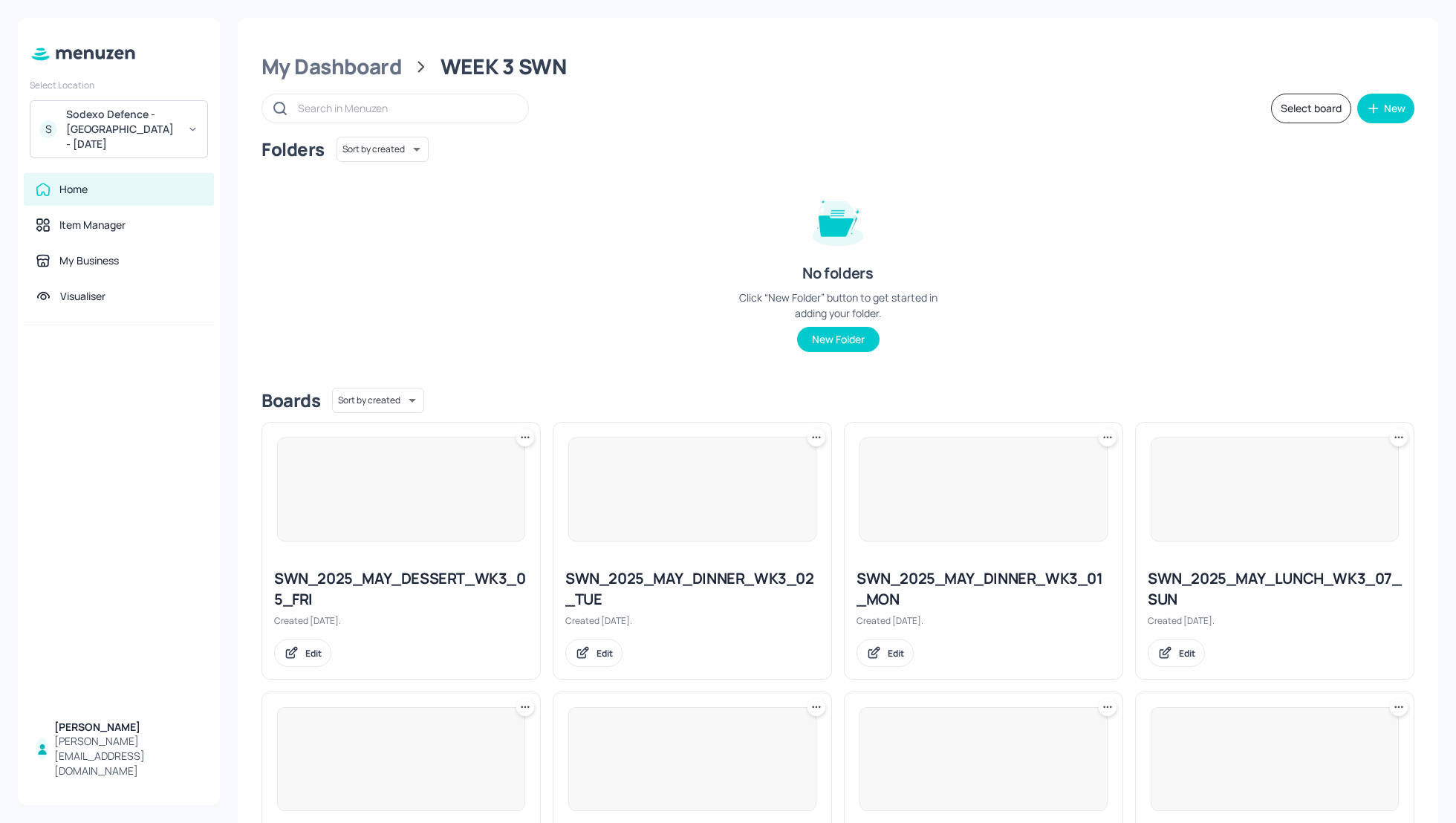
click at [651, 180] on div "Folders Sort by created id ​ No folders Click “New Folder” button to get starte…" at bounding box center [838, 256] width 1153 height 239
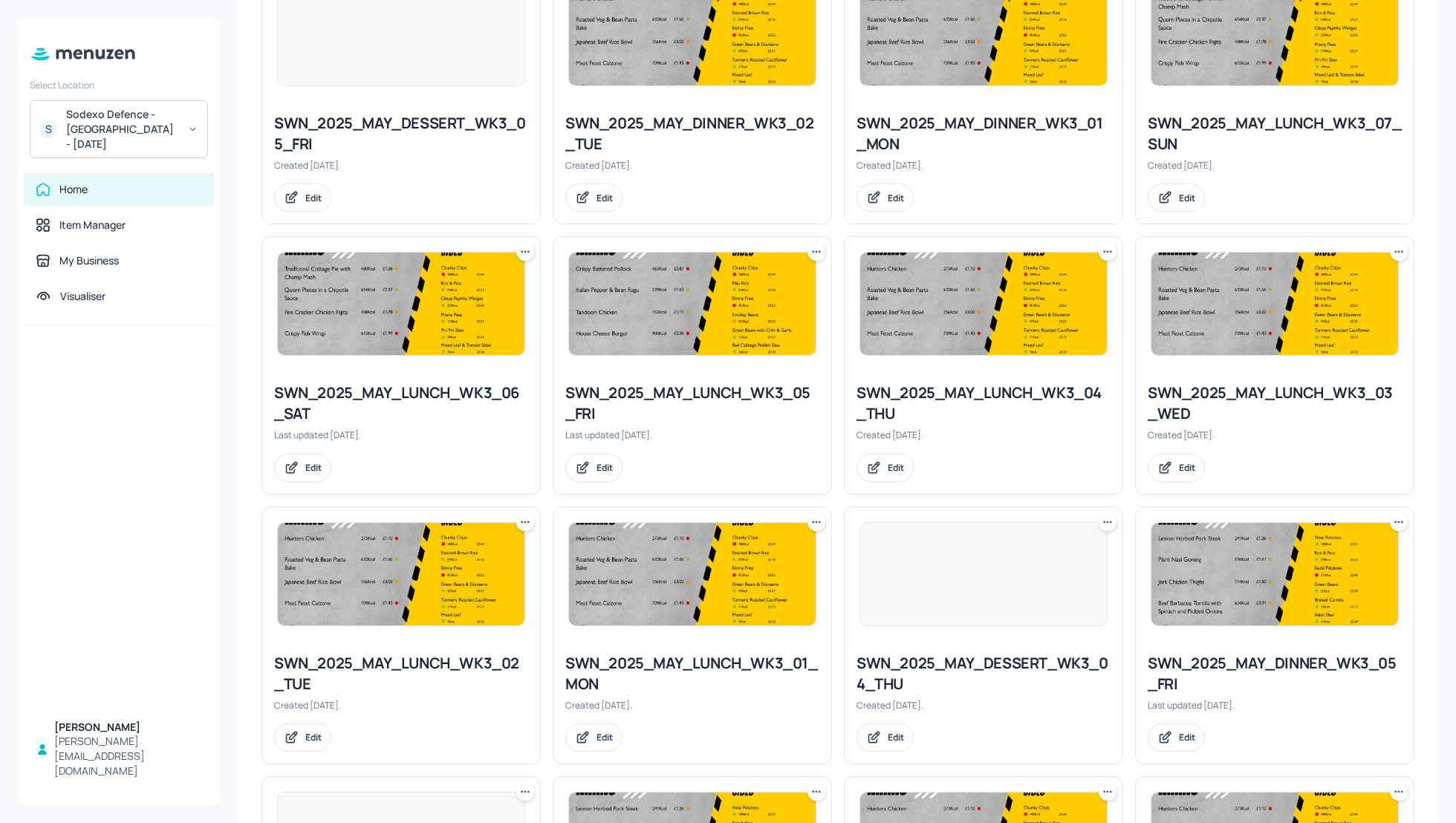
scroll to position [439, 0]
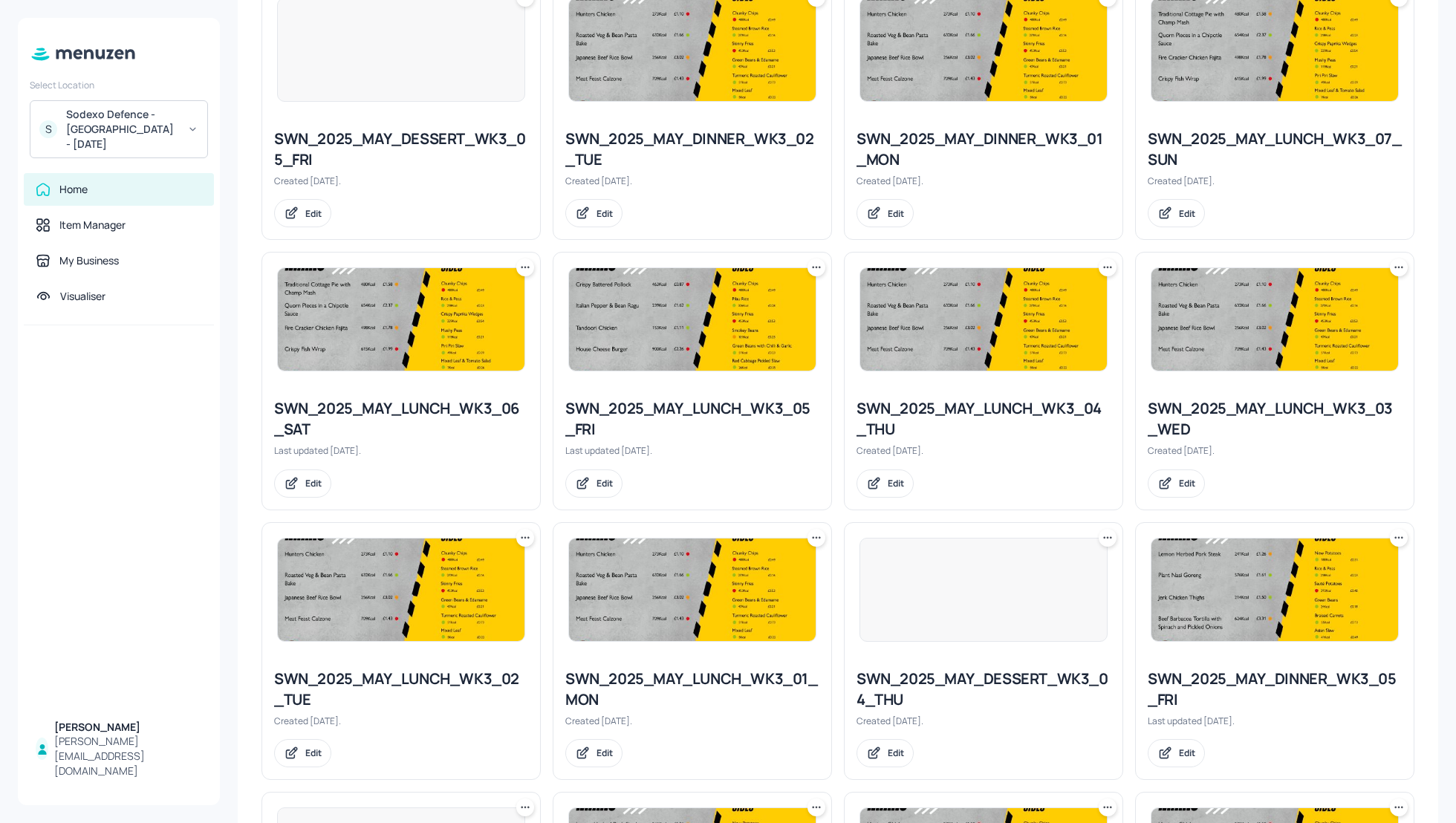
click at [810, 269] on icon at bounding box center [817, 268] width 15 height 15
click at [734, 302] on p "Rename" at bounding box center [737, 297] width 34 height 14
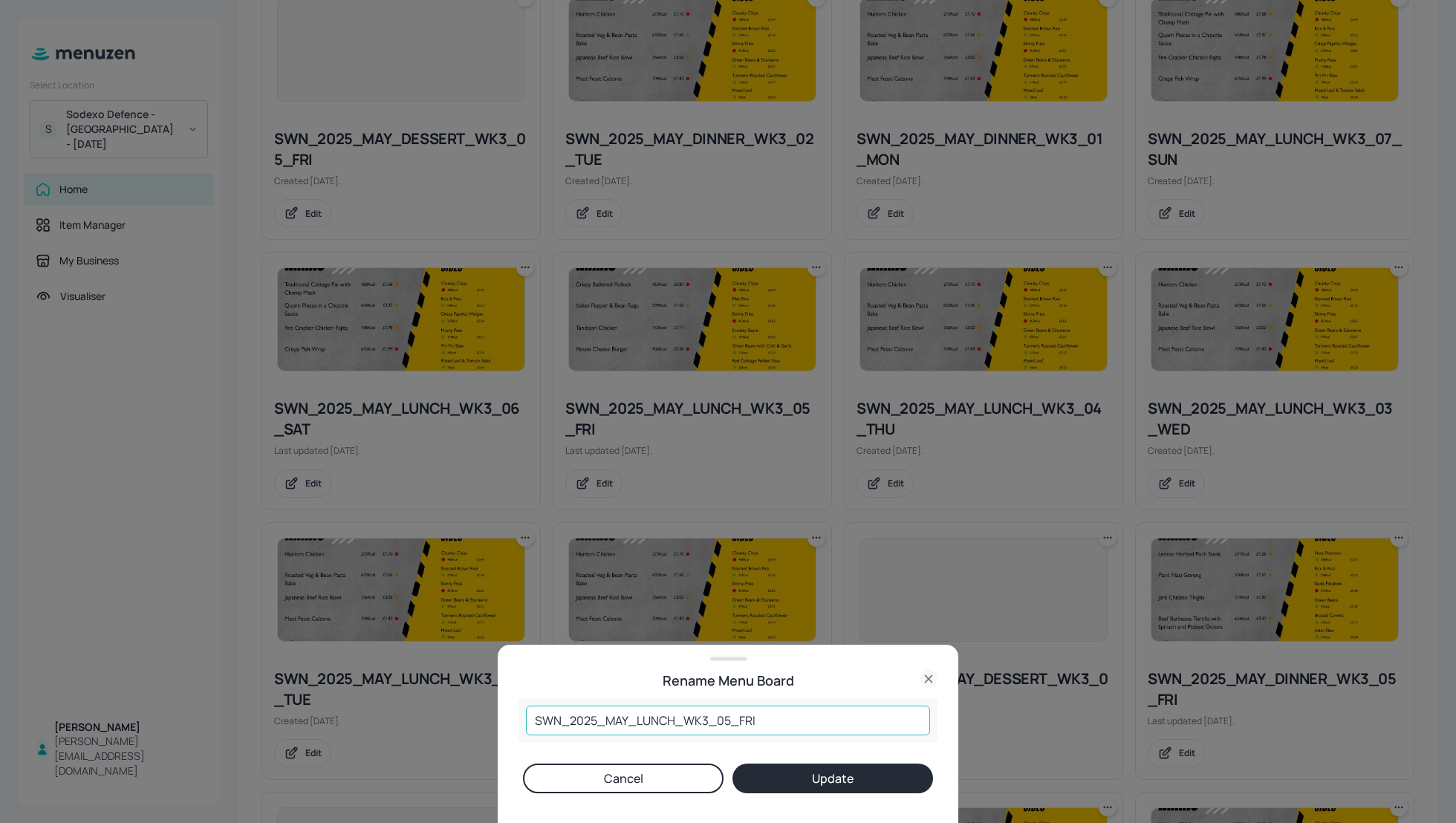
click at [628, 716] on input "SWN_2025_MAY_LUNCH_WK3_05_FRI" at bounding box center [728, 720] width 404 height 30
type input "SWN_2025_SEP_LUNCH_WK3_05_FRI"
click at [805, 778] on button "Update" at bounding box center [832, 778] width 201 height 30
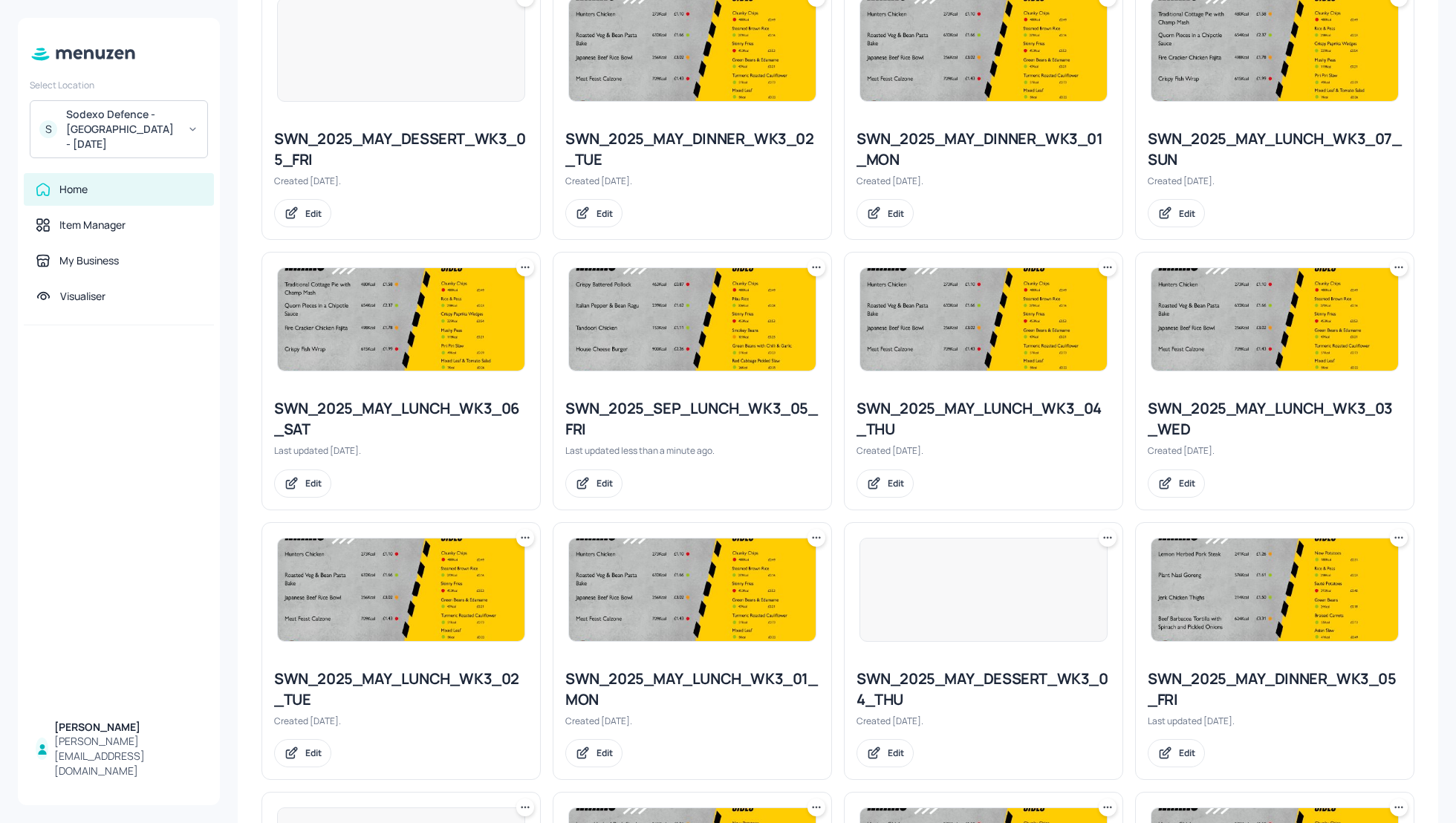
click at [683, 405] on div "SWN_2025_SEP_LUNCH_WK3_05_FRI" at bounding box center [692, 418] width 254 height 42
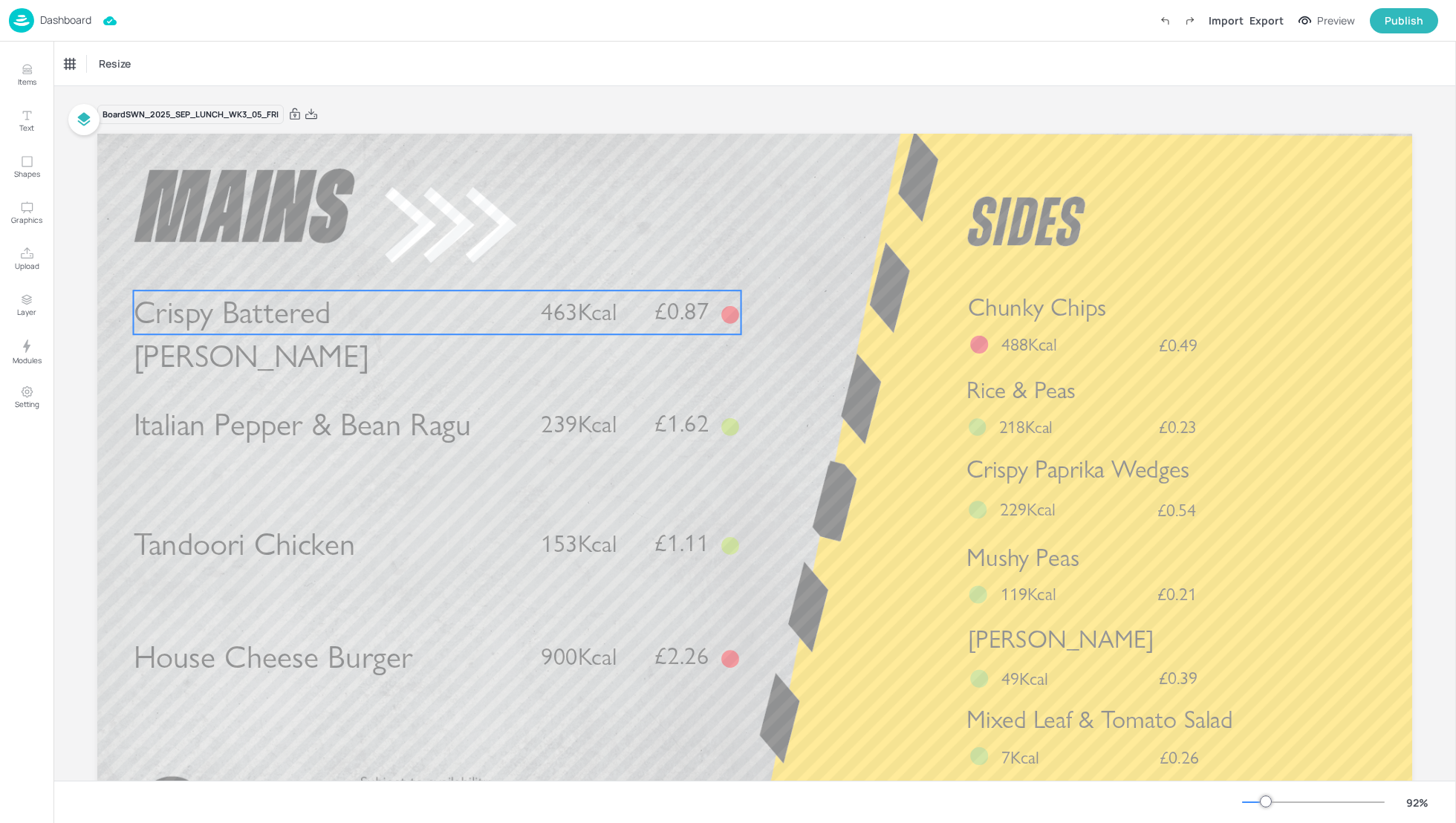
click at [550, 327] on span "463Kcal" at bounding box center [579, 312] width 76 height 29
click at [431, 268] on icon at bounding box center [437, 266] width 12 height 12
click at [427, 265] on icon "Edit Item" at bounding box center [428, 266] width 13 height 12
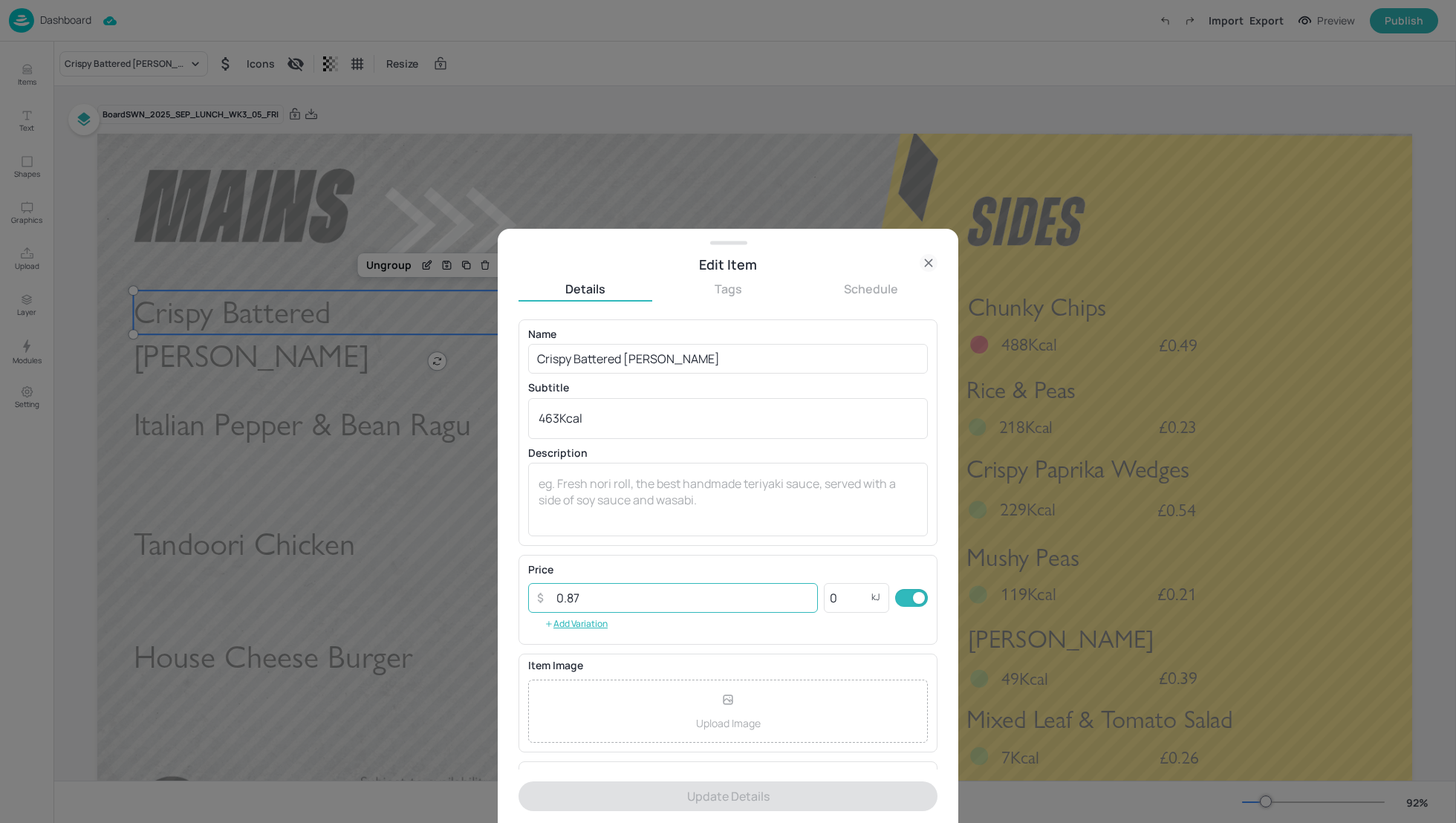
click at [611, 597] on input "0.87" at bounding box center [683, 598] width 270 height 30
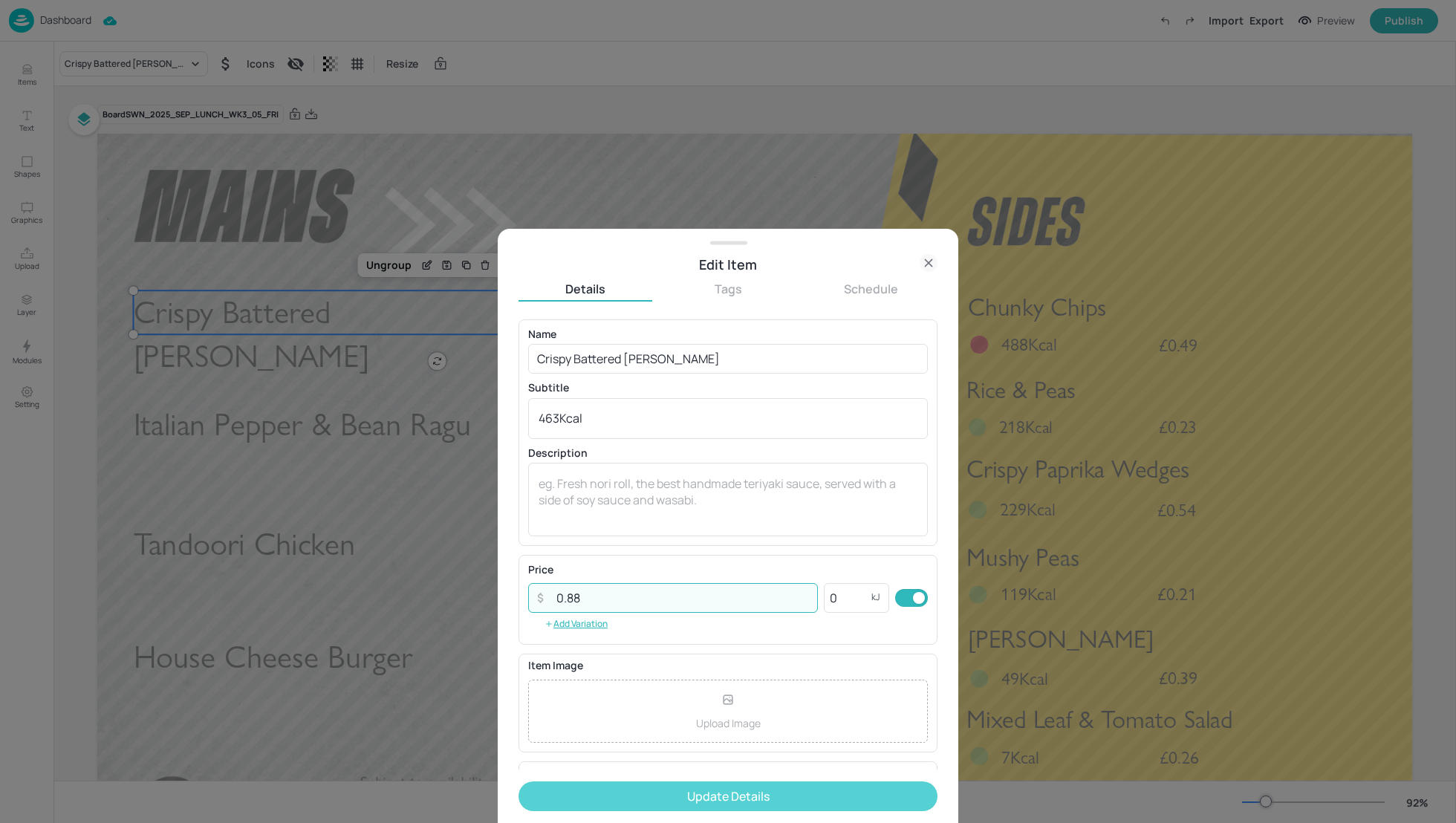
type input "0.88"
click at [730, 787] on button "Update Details" at bounding box center [728, 796] width 419 height 30
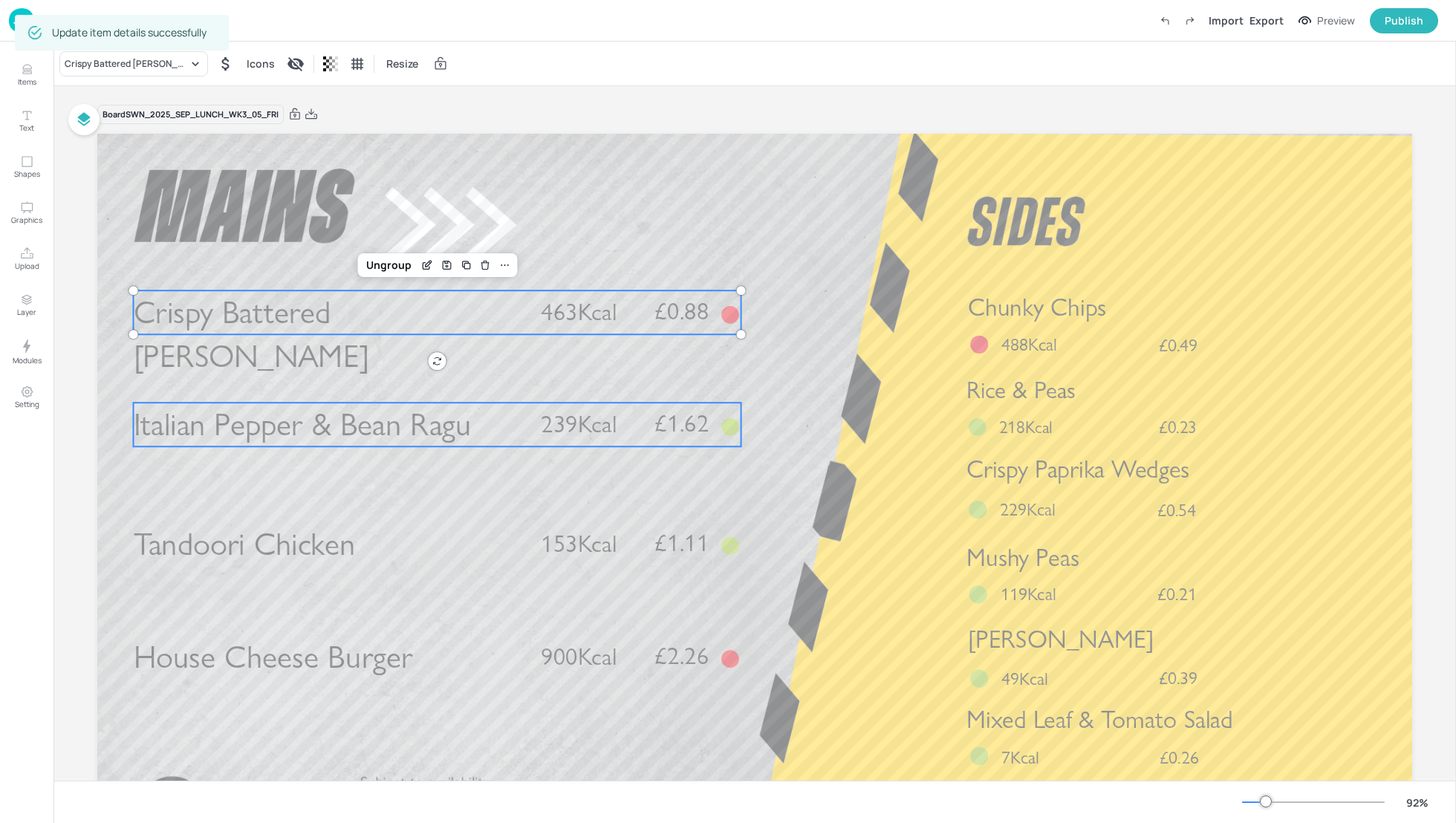
click at [537, 438] on div "Italian Pepper & Bean Ragu £1.62 239Kcal" at bounding box center [437, 424] width 608 height 44
click at [432, 380] on icon at bounding box center [437, 377] width 12 height 12
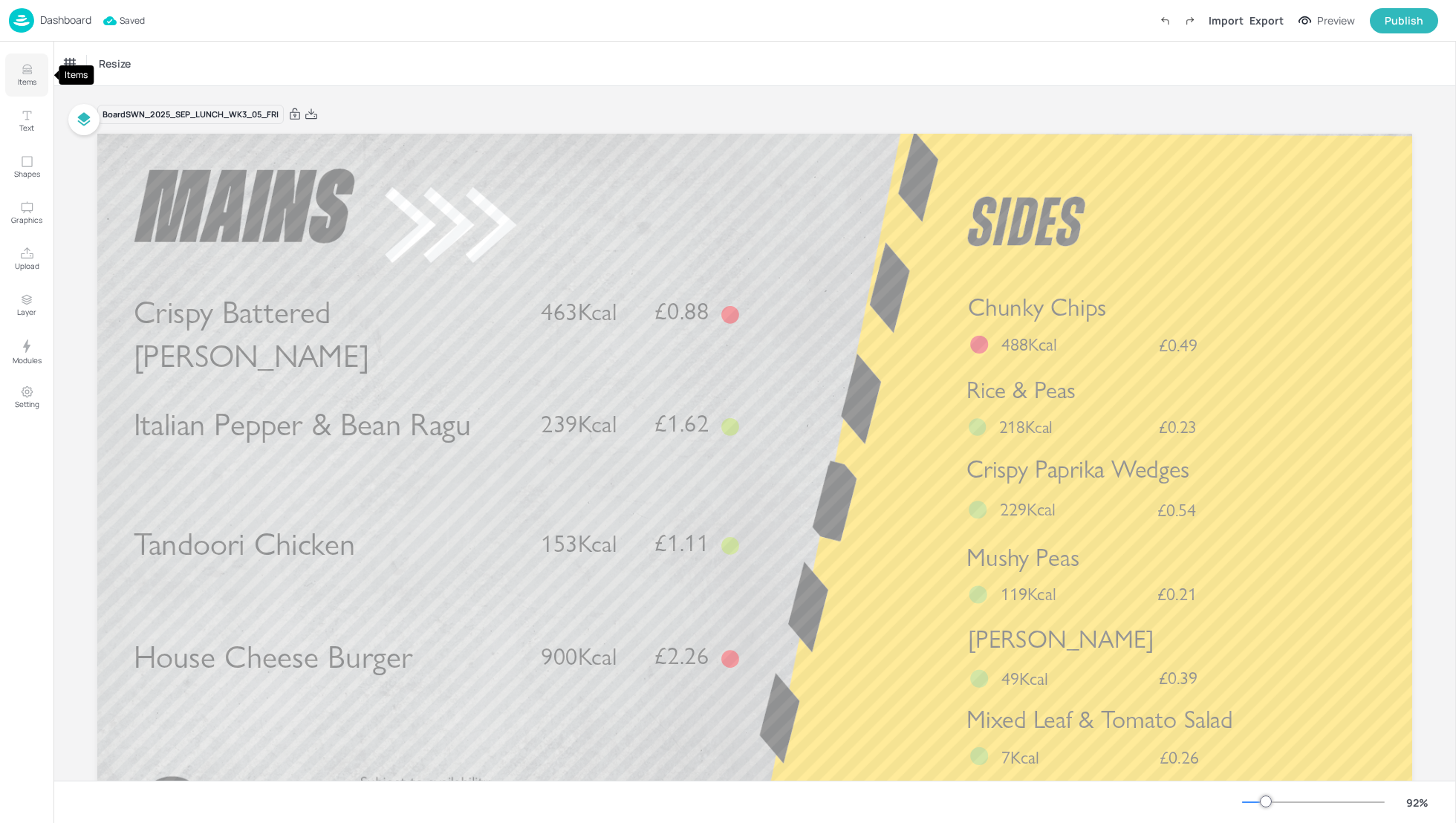
click at [25, 70] on icon "Items" at bounding box center [26, 70] width 9 height 1
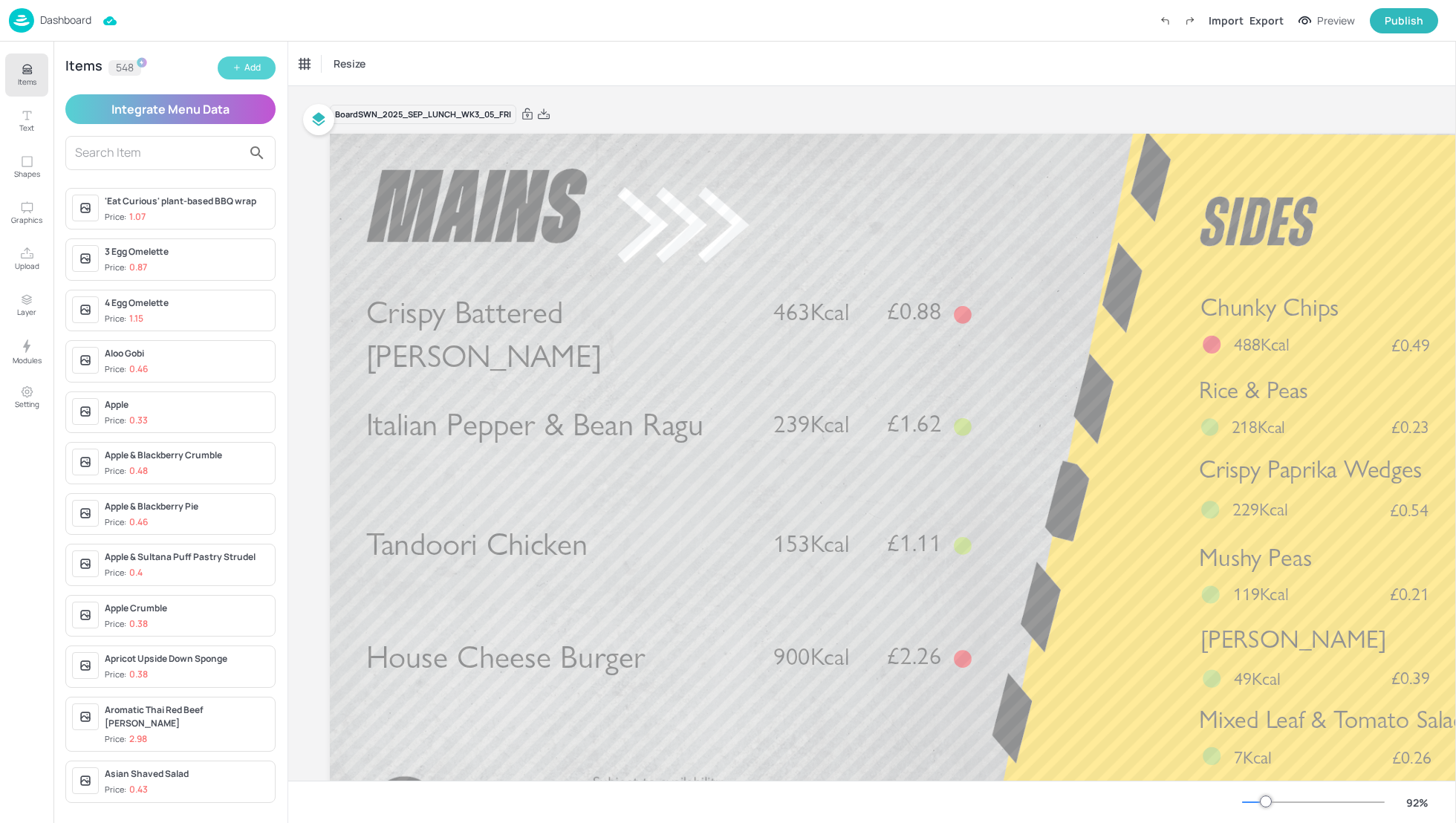
click at [244, 68] on div "Add" at bounding box center [253, 68] width 17 height 14
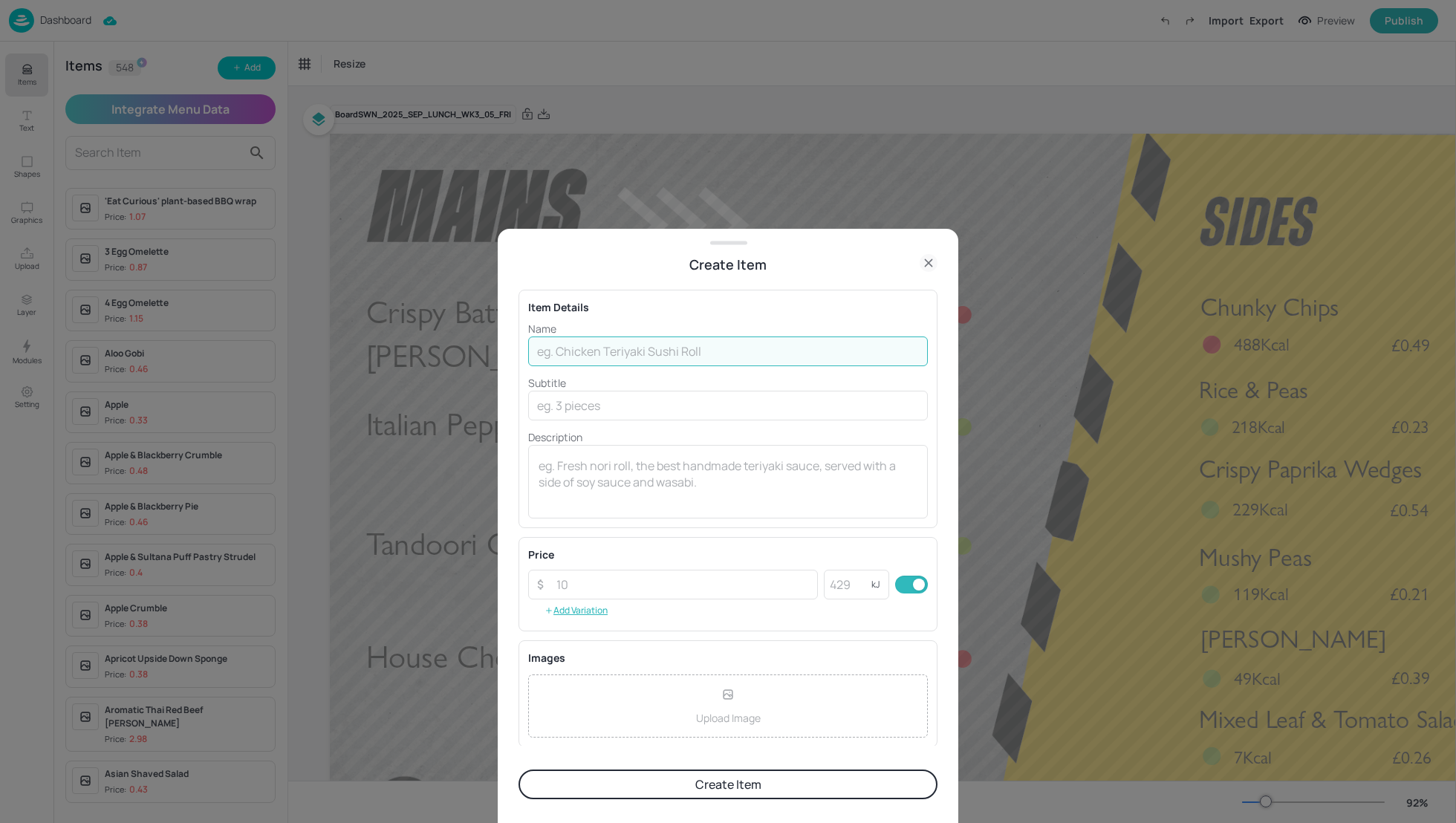
click at [585, 359] on input "text" at bounding box center [728, 351] width 400 height 30
click at [573, 353] on input "text" at bounding box center [728, 351] width 400 height 30
type input "Tomato Ragu"
click at [597, 406] on input "text" at bounding box center [728, 405] width 400 height 30
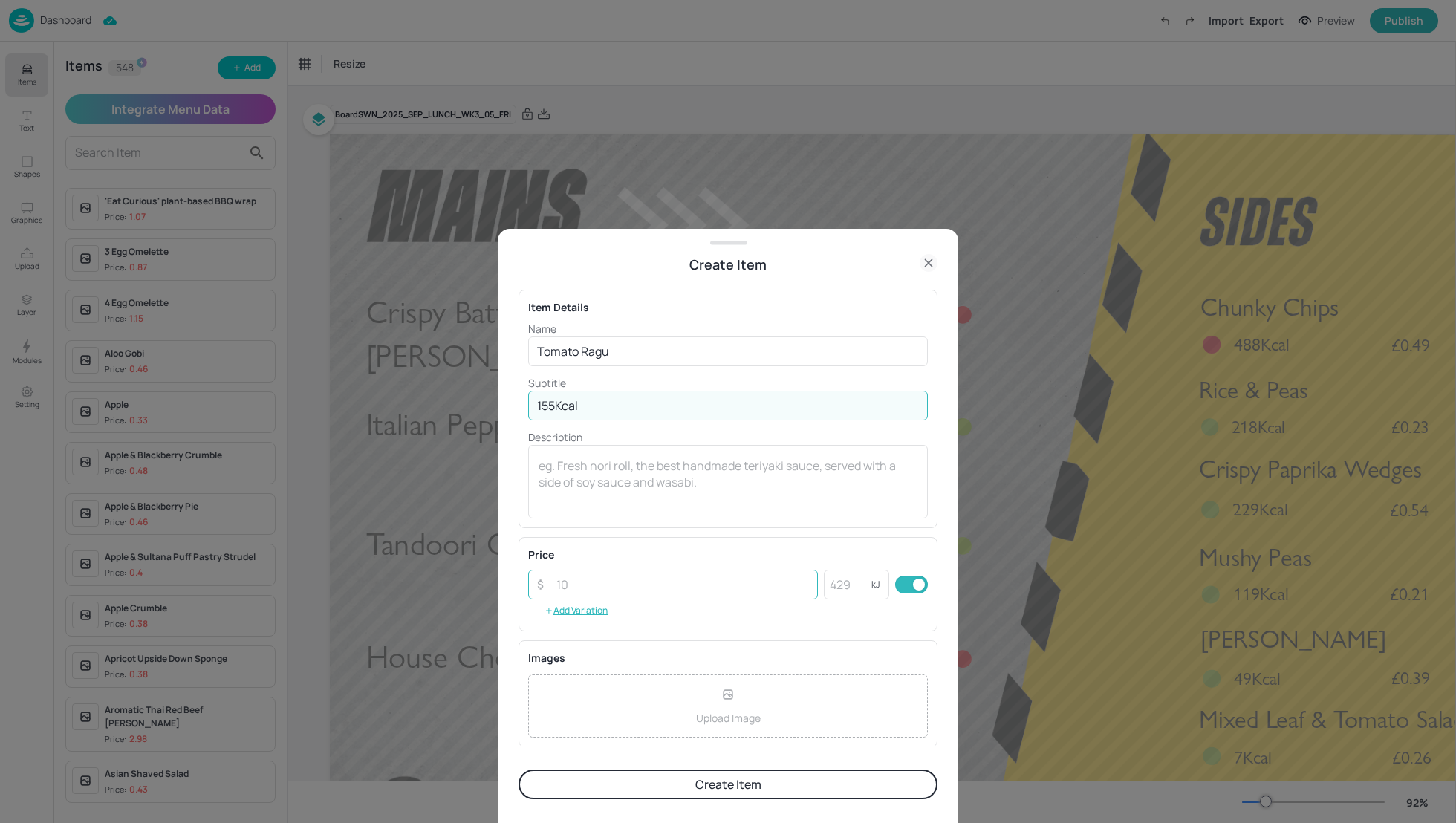
type input "155Kcal"
click at [597, 591] on input "number" at bounding box center [683, 584] width 270 height 30
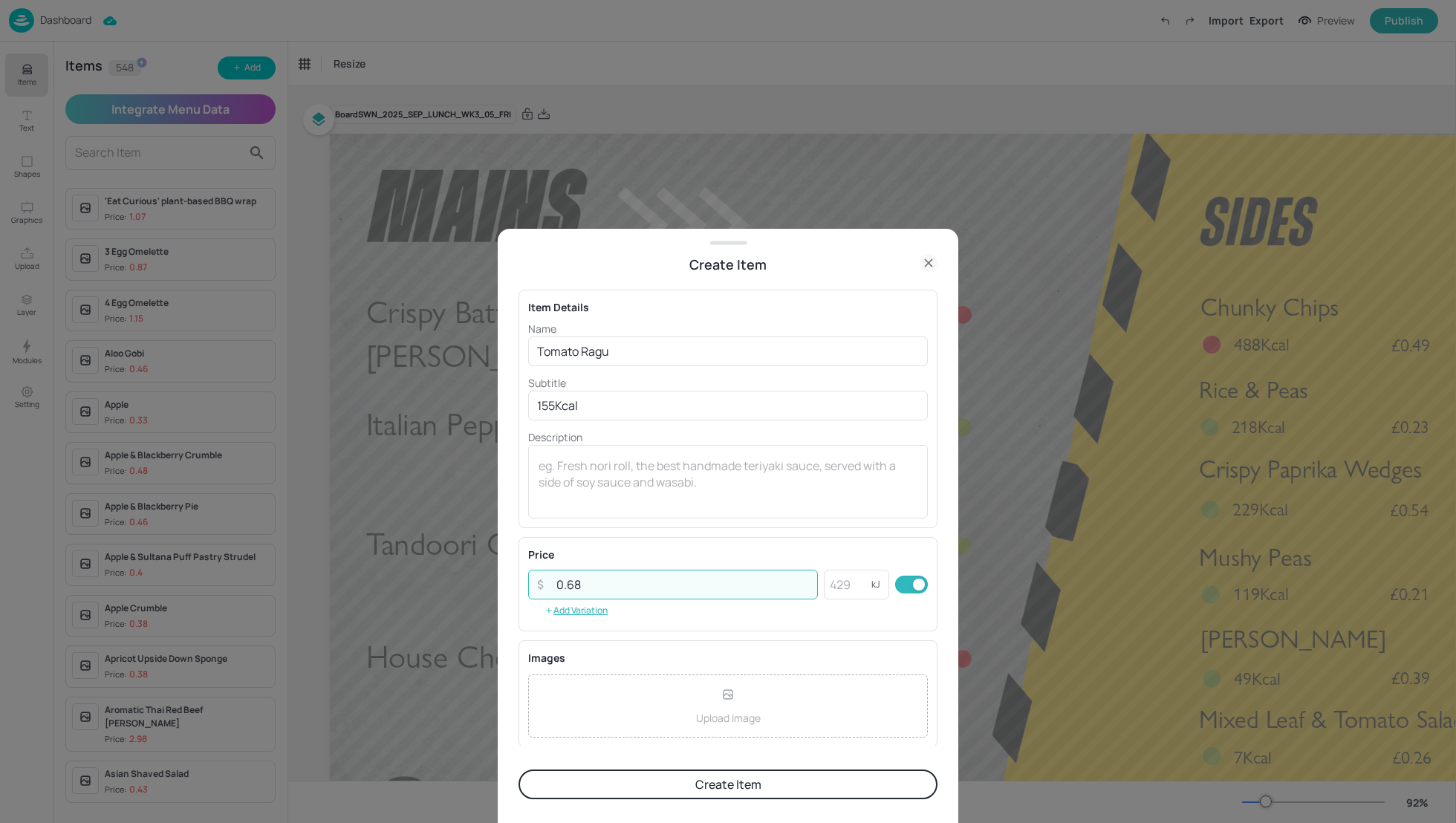
type input "0.68"
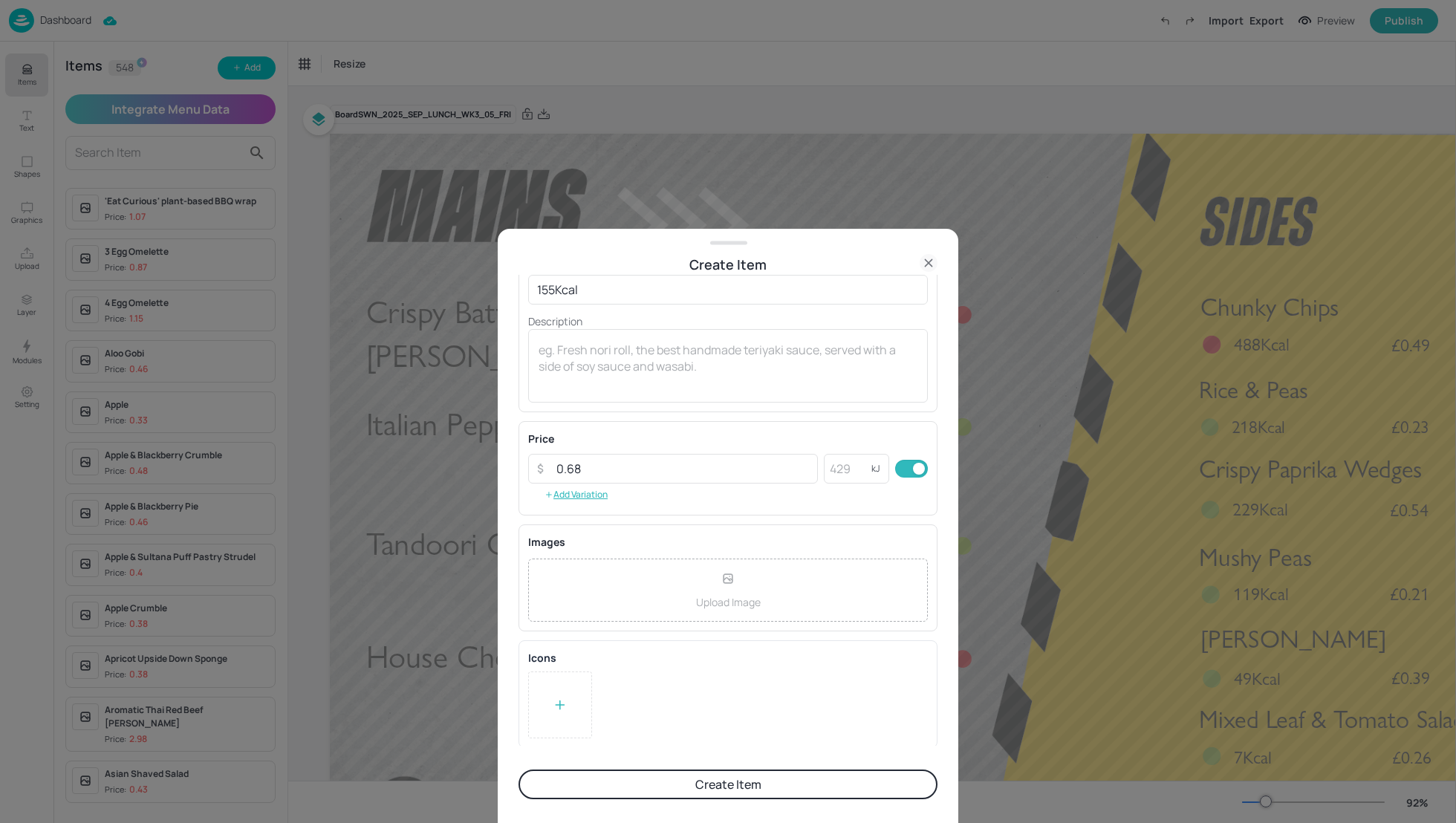
click at [574, 702] on div at bounding box center [560, 704] width 64 height 67
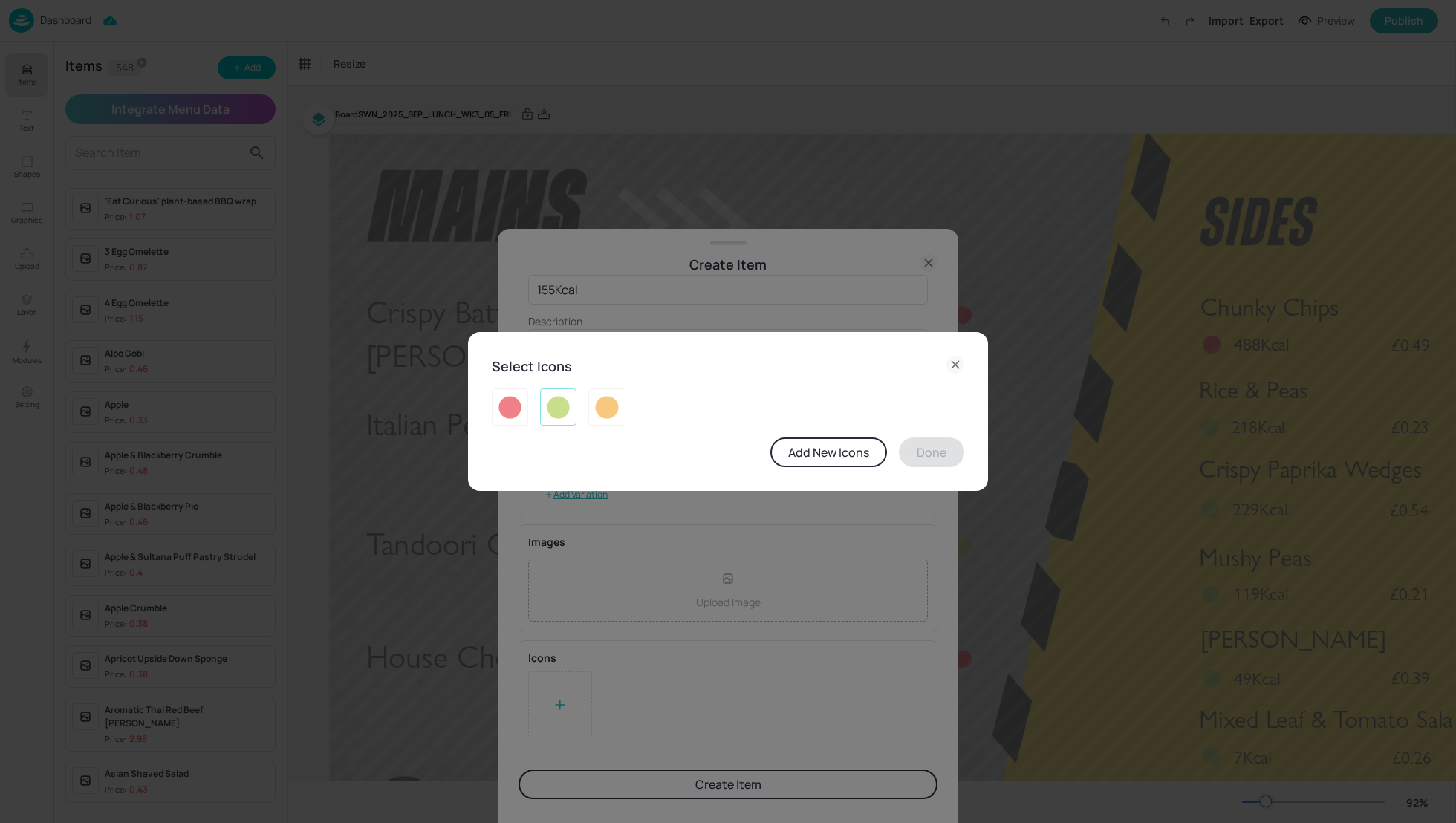
click at [560, 402] on img at bounding box center [558, 406] width 23 height 23
click at [930, 449] on button "Done" at bounding box center [932, 452] width 65 height 30
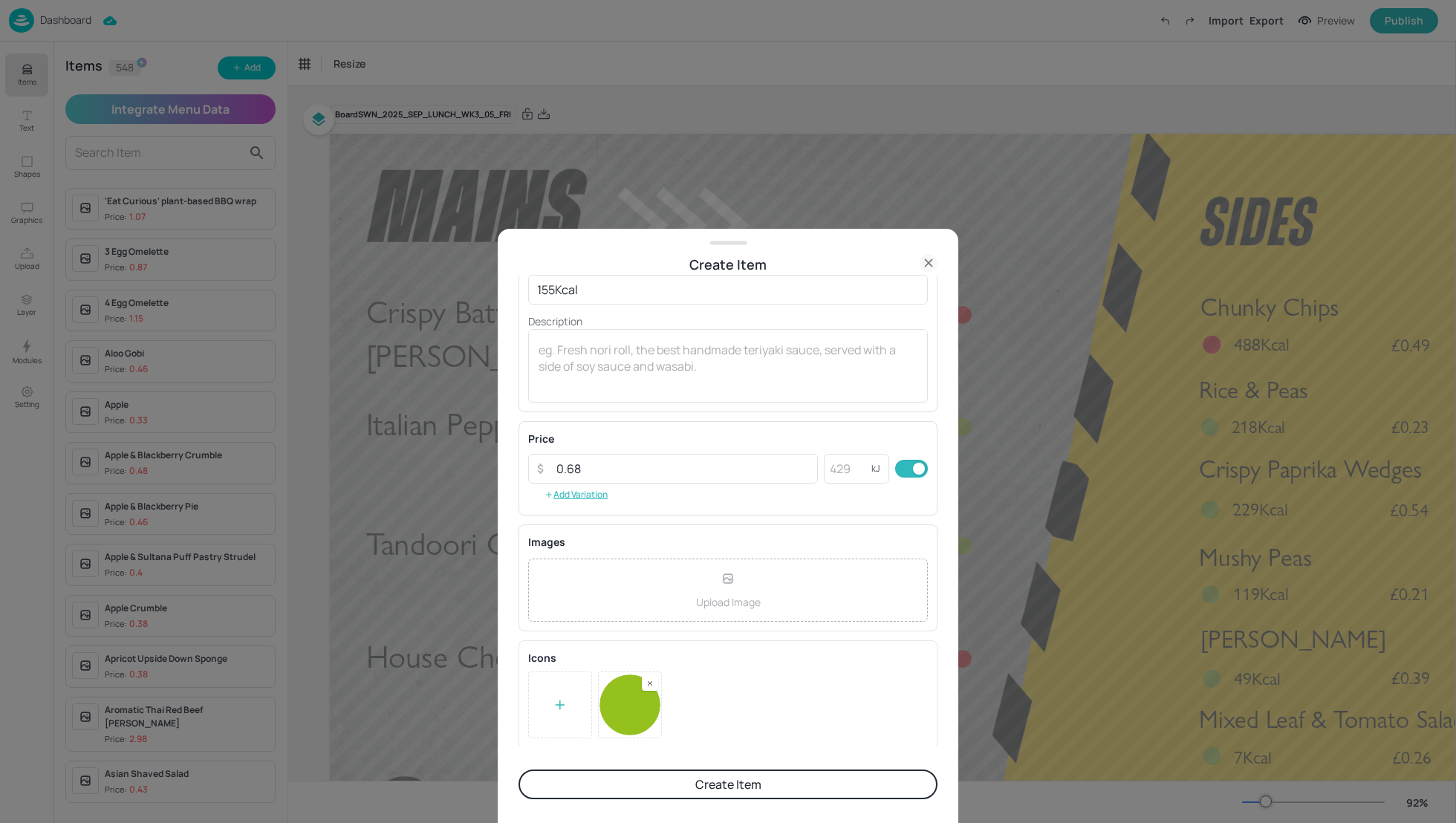
click at [744, 784] on button "Create Item" at bounding box center [728, 784] width 419 height 30
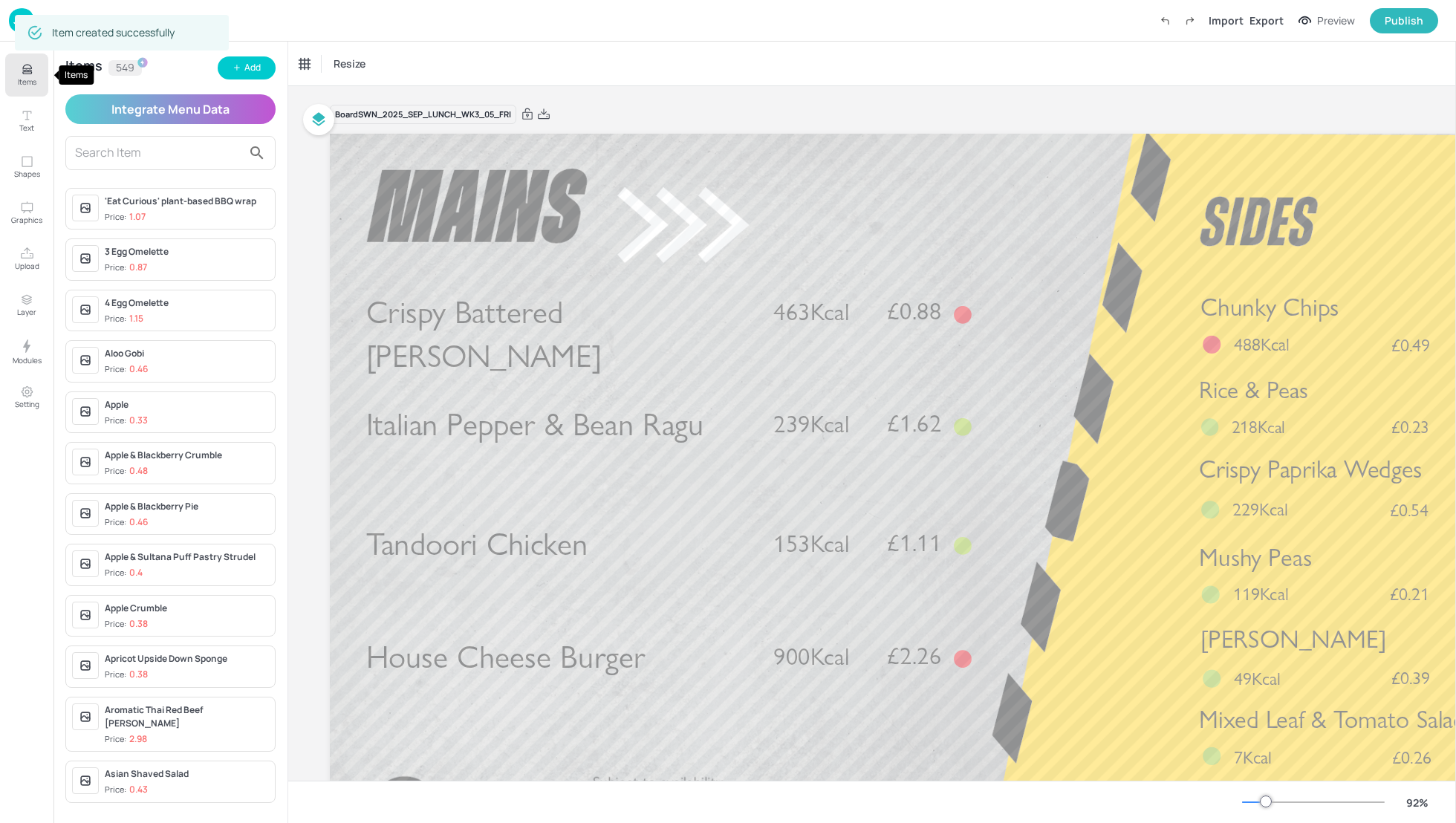
click at [32, 74] on icon "Items" at bounding box center [27, 69] width 14 height 14
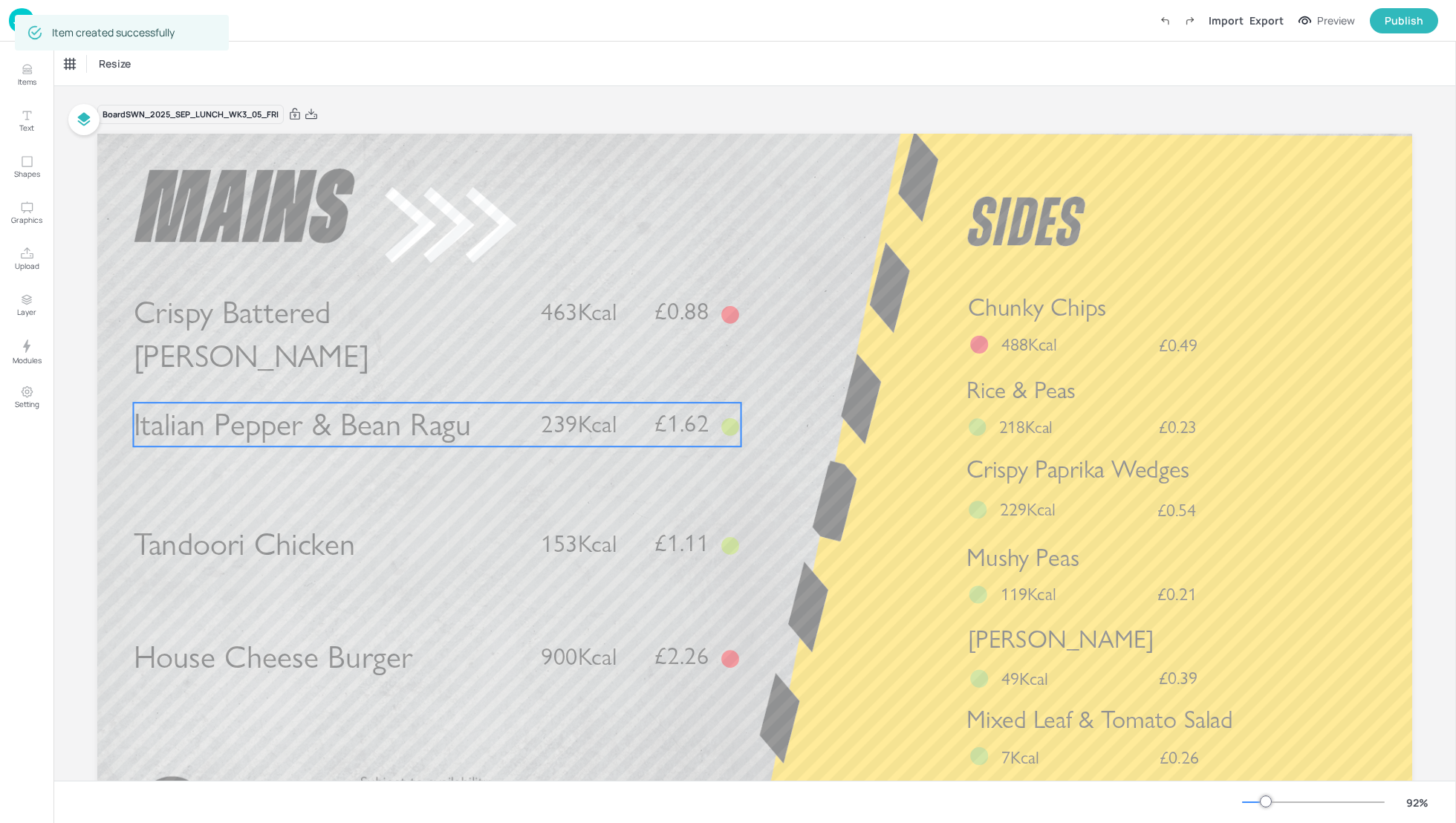
click at [310, 430] on span "Italian Pepper & Bean Ragu" at bounding box center [303, 424] width 338 height 39
click at [131, 66] on div "Italian Pepper & Bean Ragu" at bounding box center [120, 64] width 111 height 14
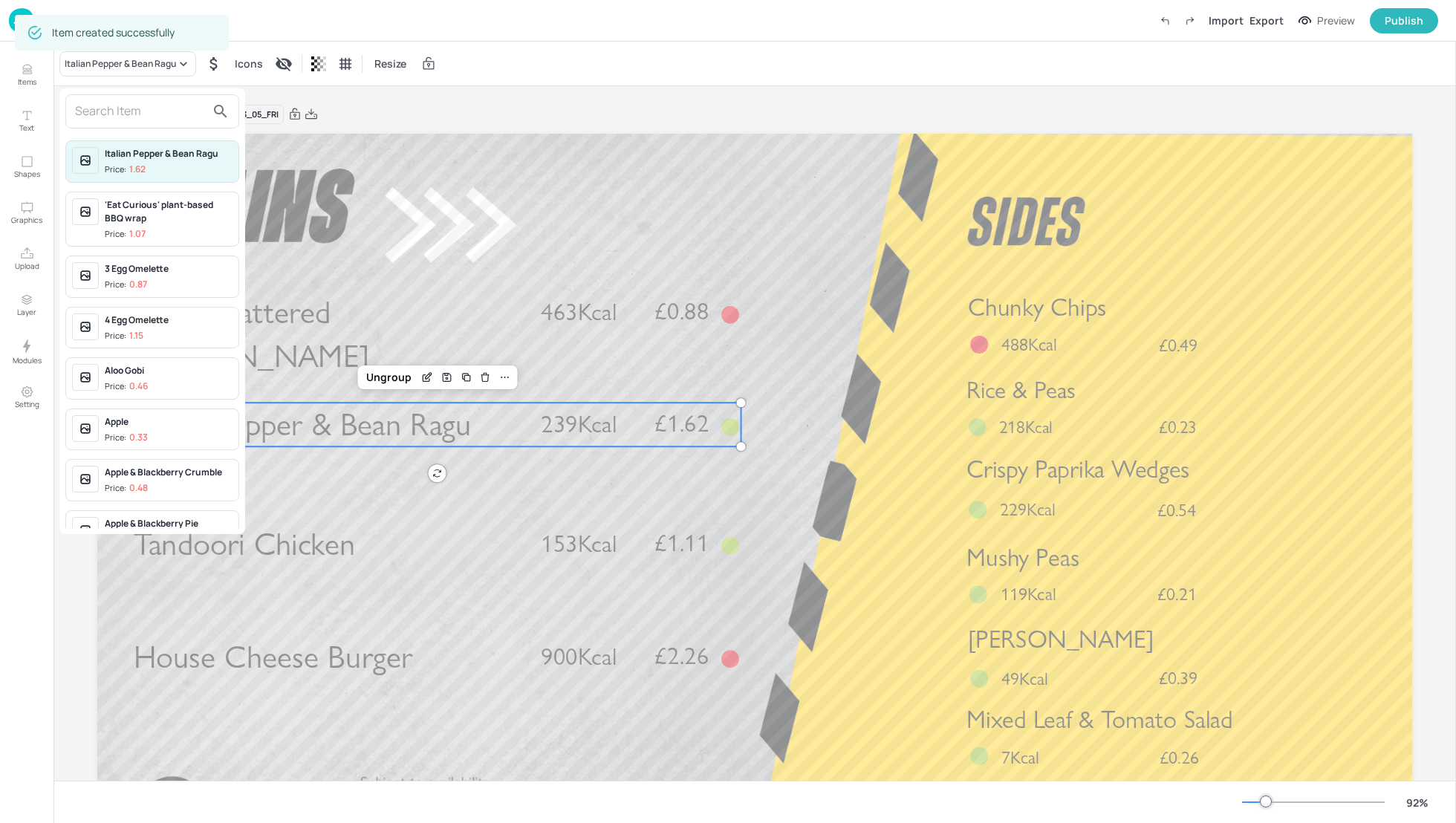
click at [135, 121] on input "text" at bounding box center [140, 111] width 131 height 23
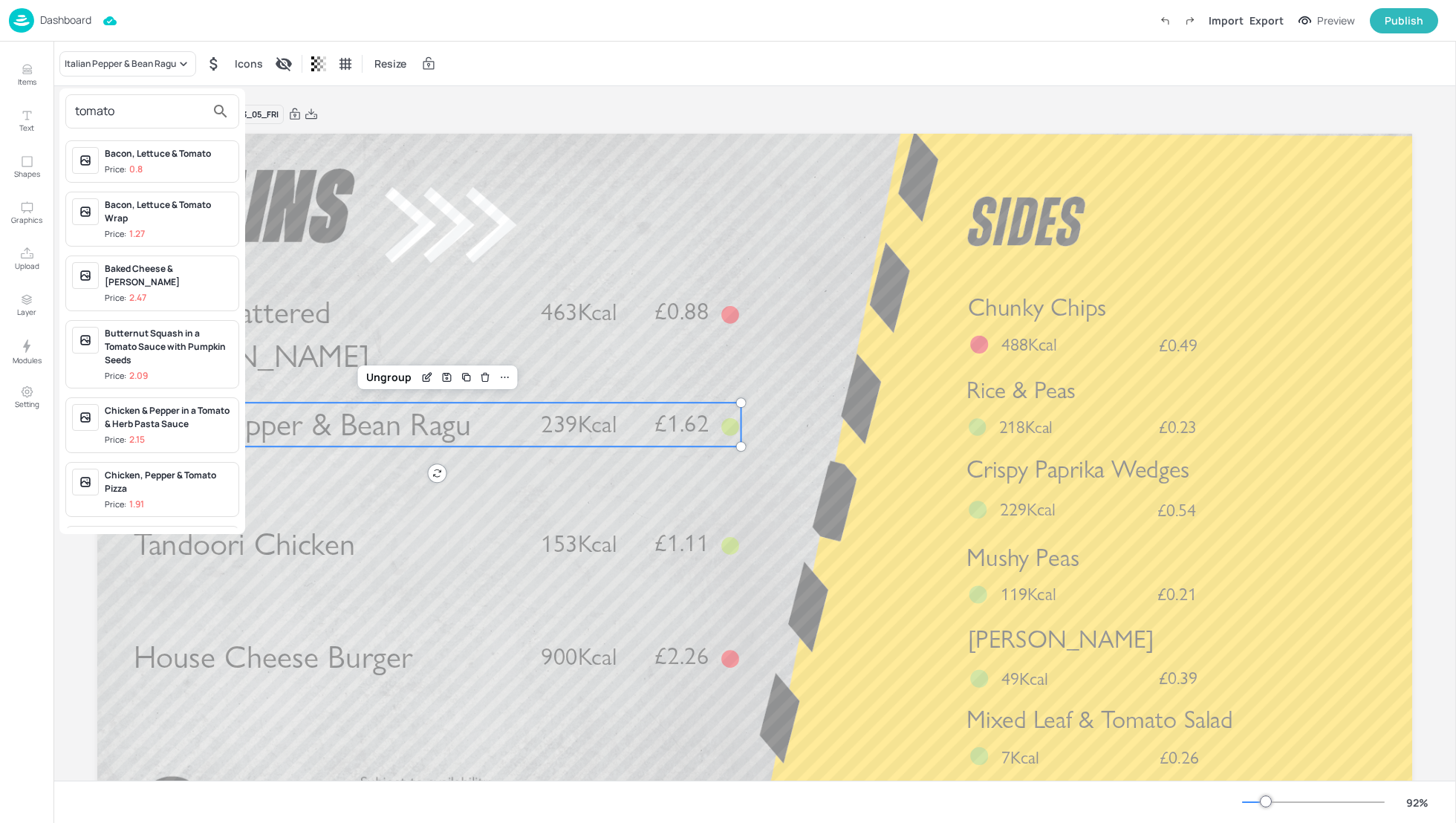
click at [135, 118] on input "tomato" at bounding box center [140, 111] width 131 height 23
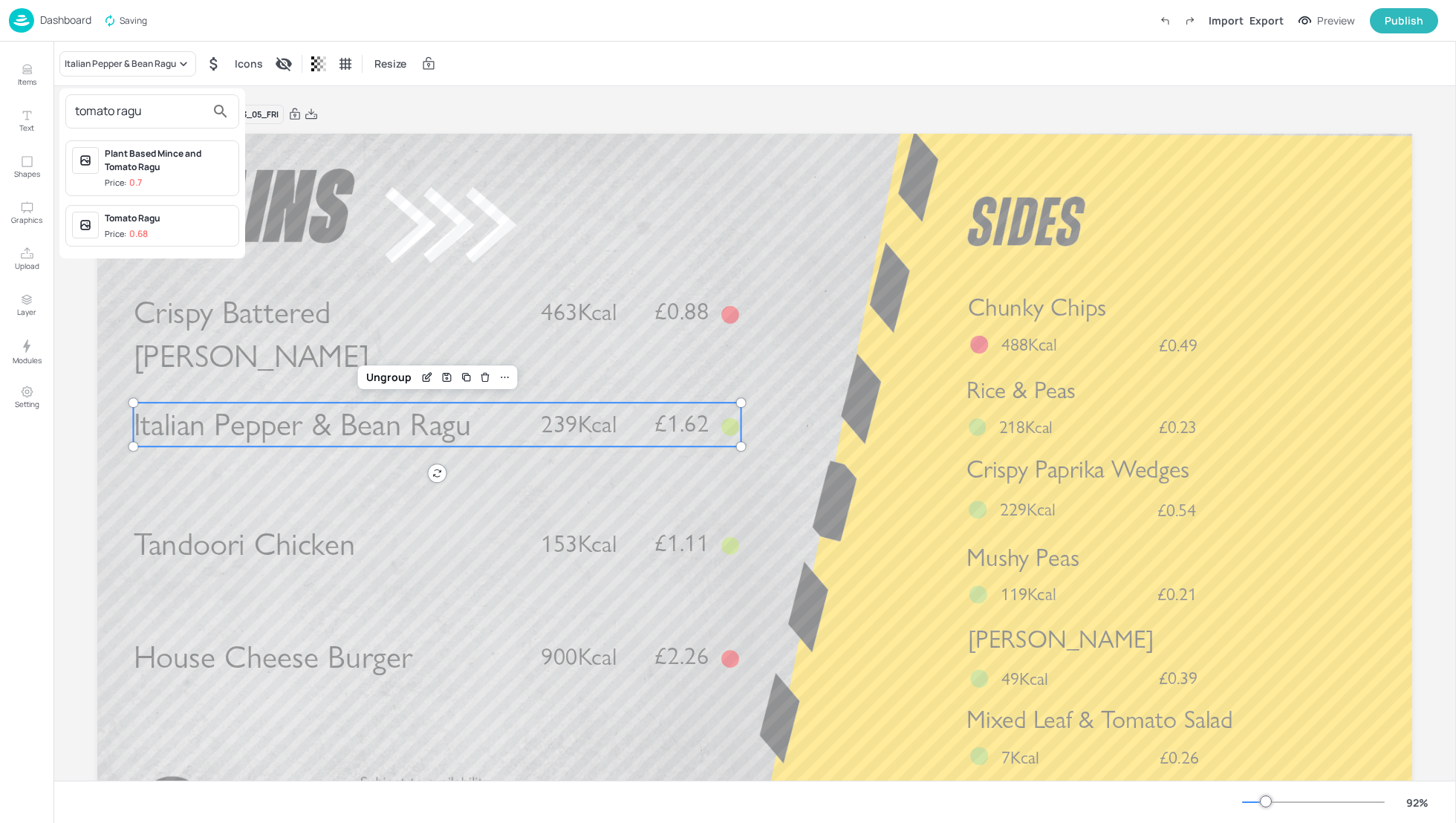
type input "tomato ragu"
click at [165, 228] on span "Price: 0.68" at bounding box center [168, 234] width 128 height 13
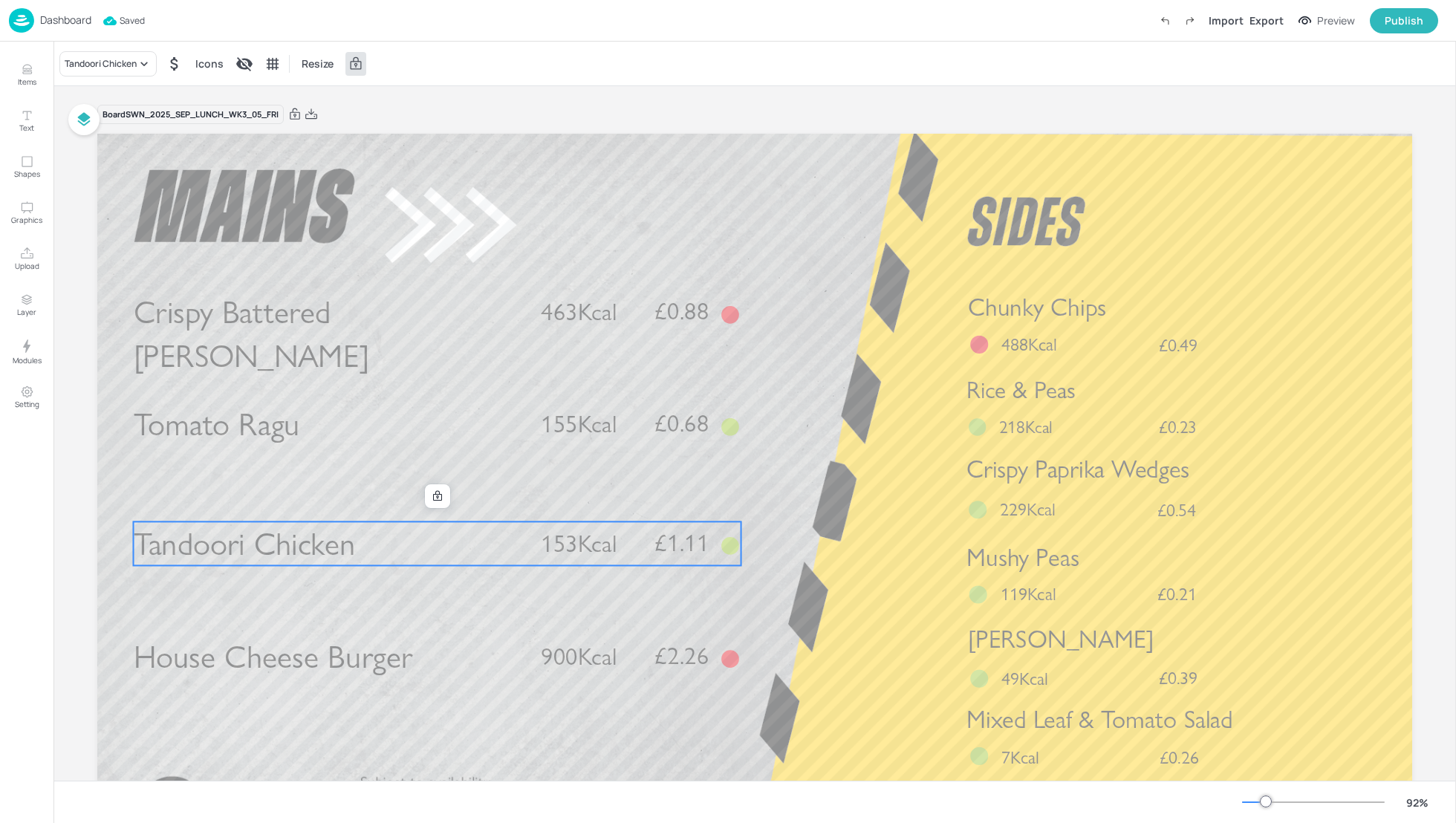
click at [585, 539] on span "153Kcal" at bounding box center [579, 543] width 76 height 29
click at [431, 496] on icon at bounding box center [437, 496] width 12 height 12
click at [424, 498] on icon "Edit Item" at bounding box center [428, 496] width 13 height 12
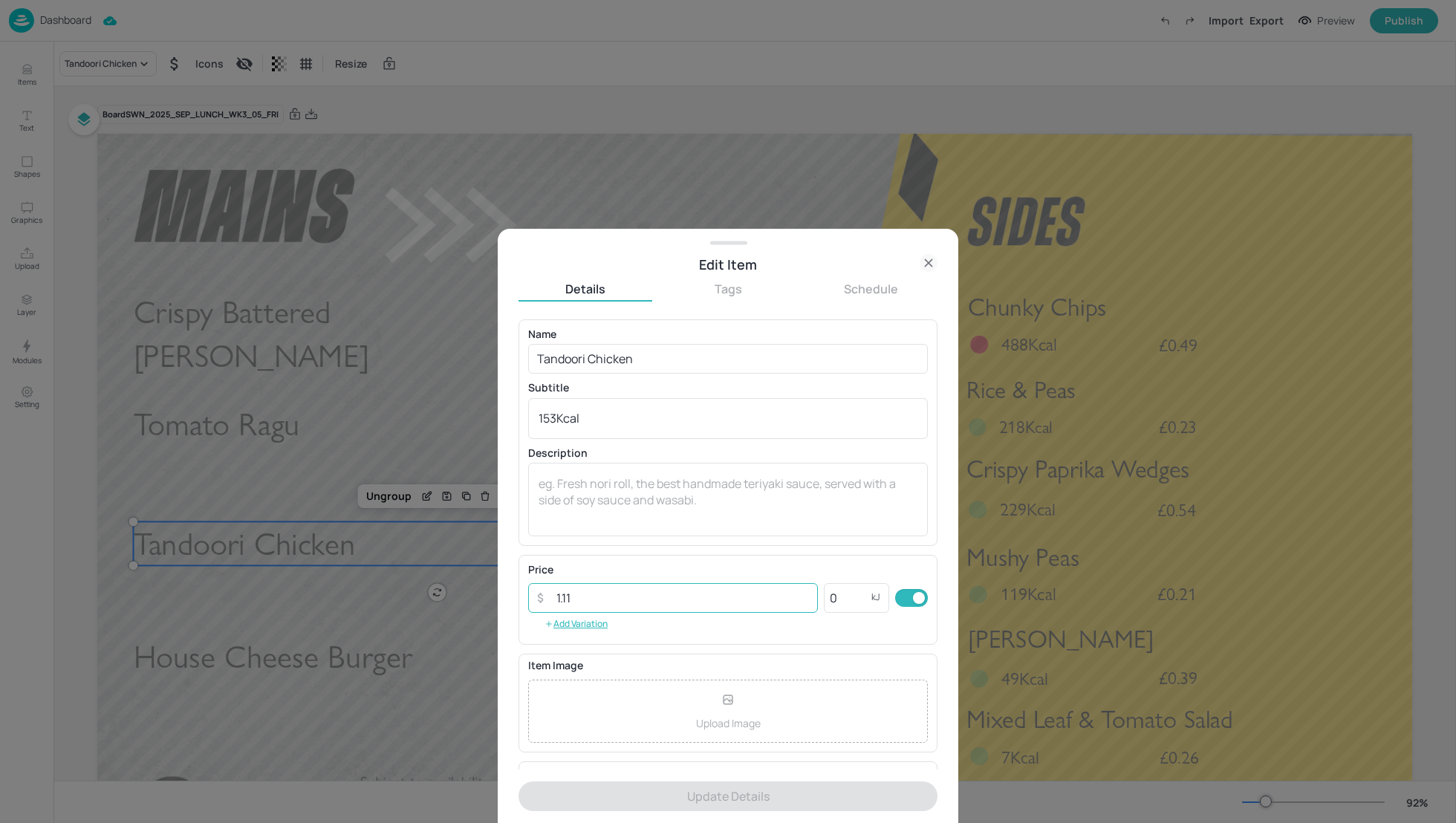
click at [580, 598] on input "1.11" at bounding box center [683, 598] width 270 height 30
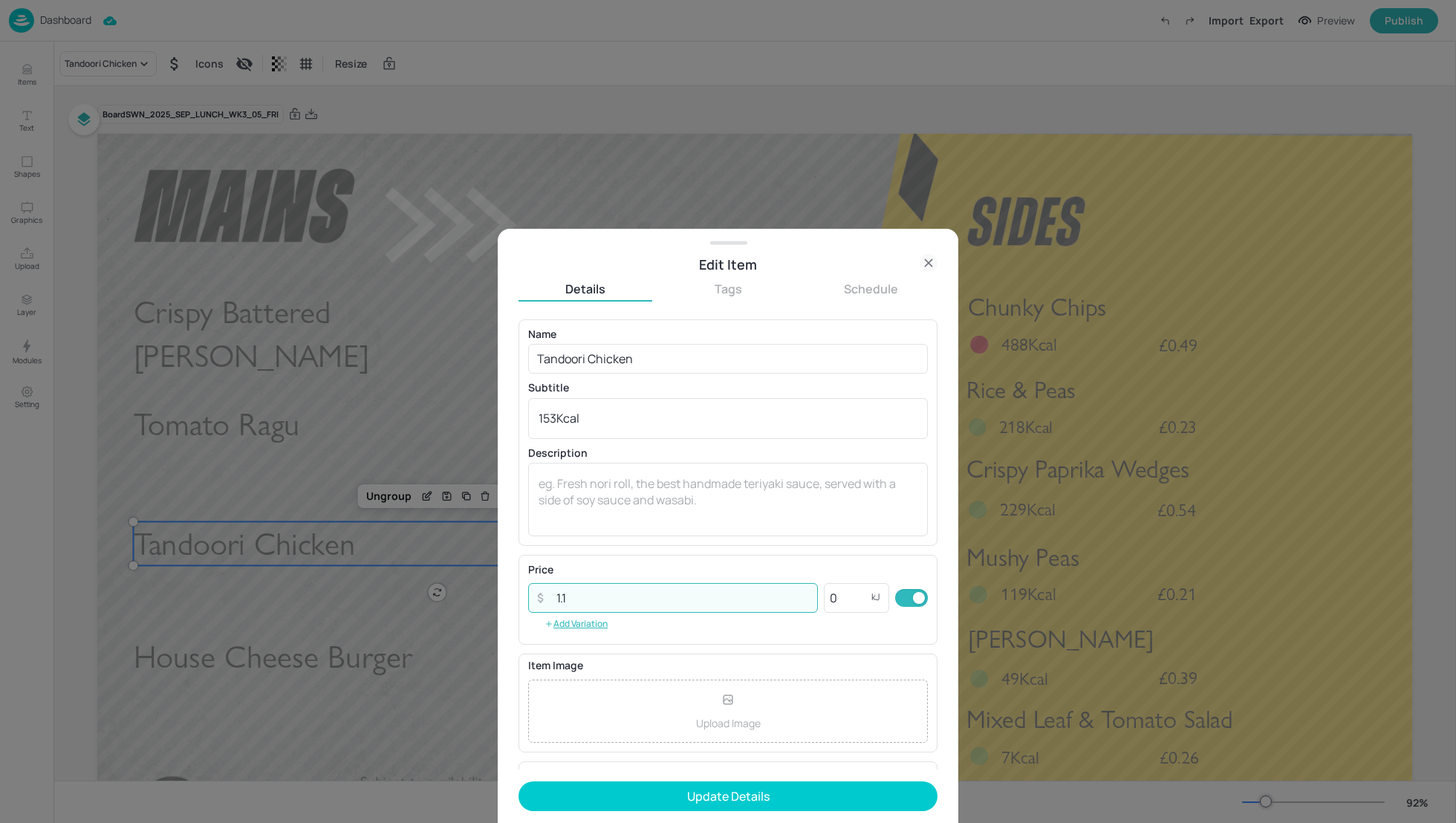
type input "1.14"
